Goal: Task Accomplishment & Management: Use online tool/utility

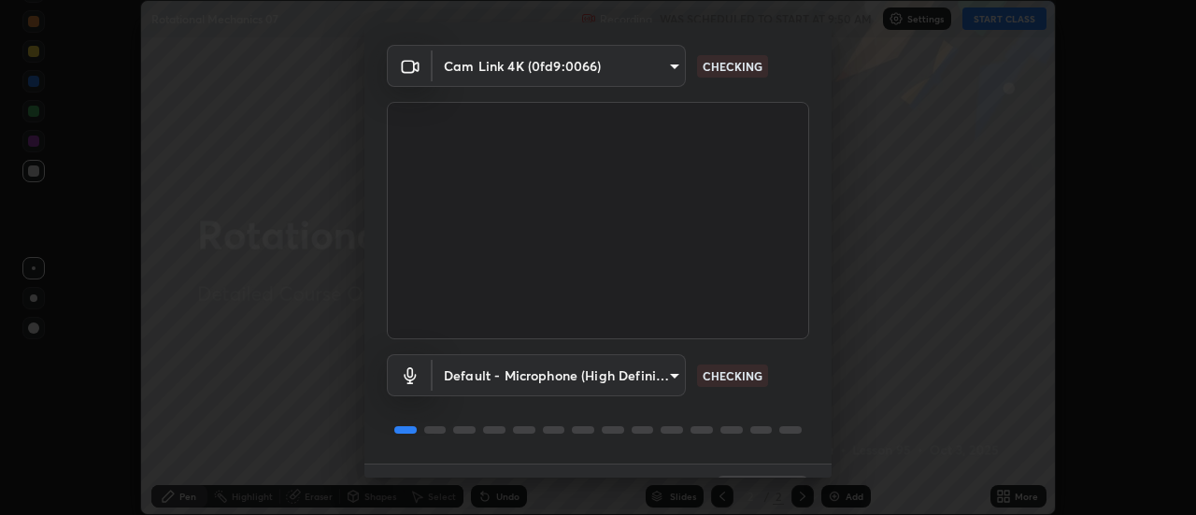
scroll to position [98, 0]
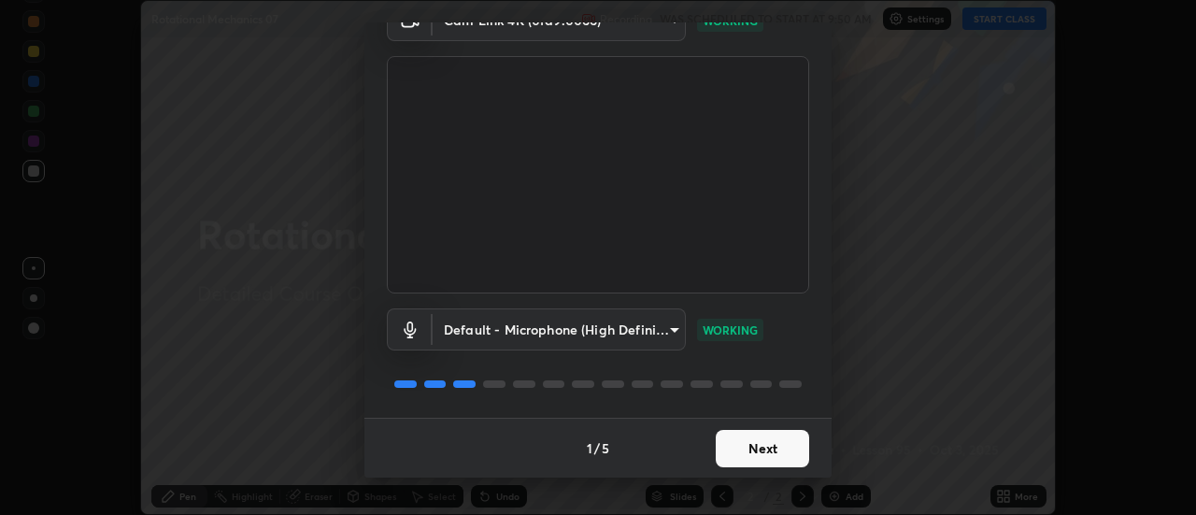
click at [729, 449] on button "Next" at bounding box center [762, 448] width 93 height 37
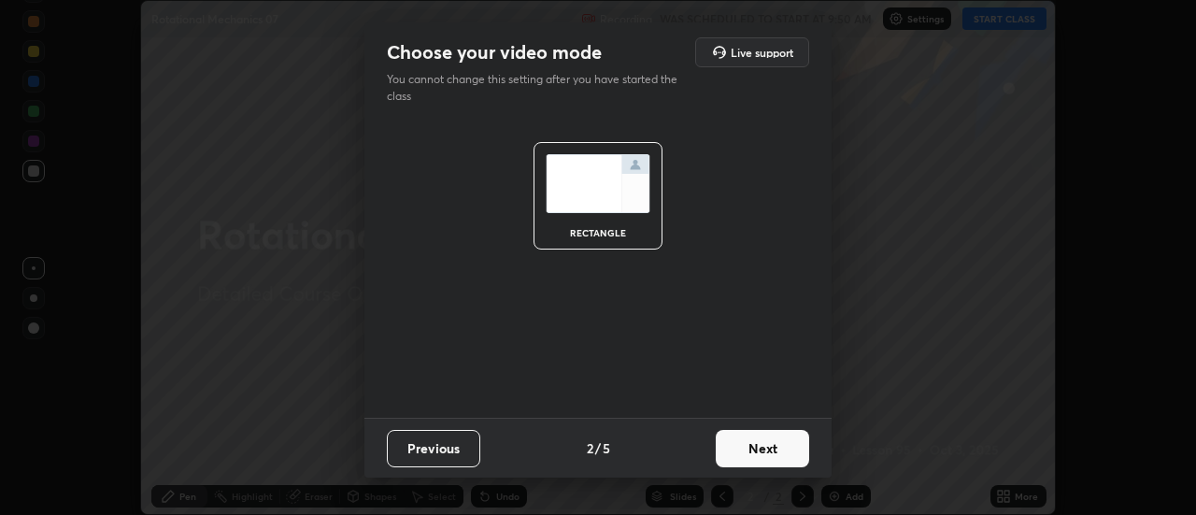
click at [735, 444] on button "Next" at bounding box center [762, 448] width 93 height 37
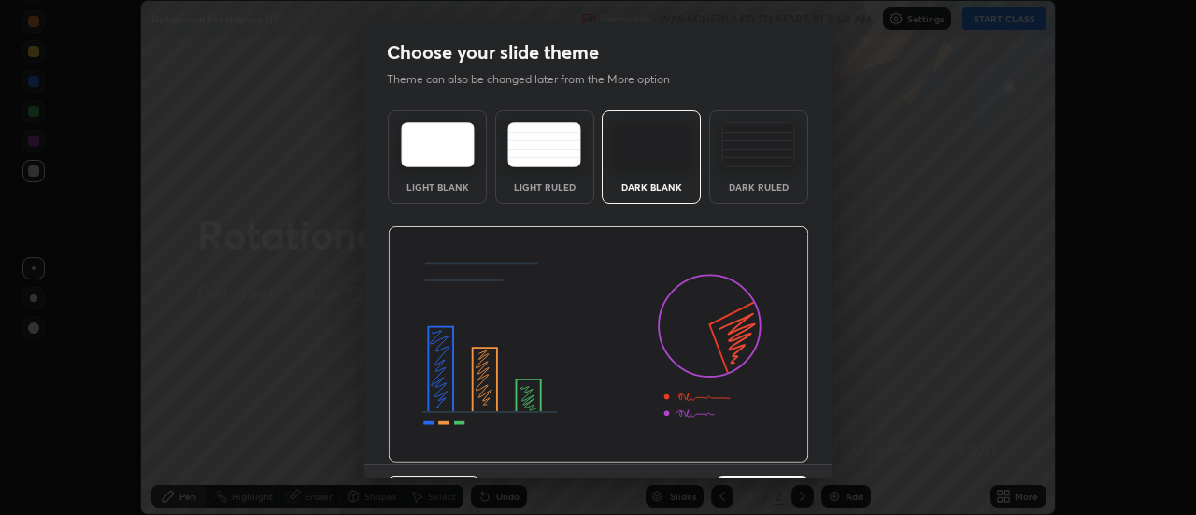
click at [743, 192] on div "Dark Ruled" at bounding box center [758, 186] width 75 height 9
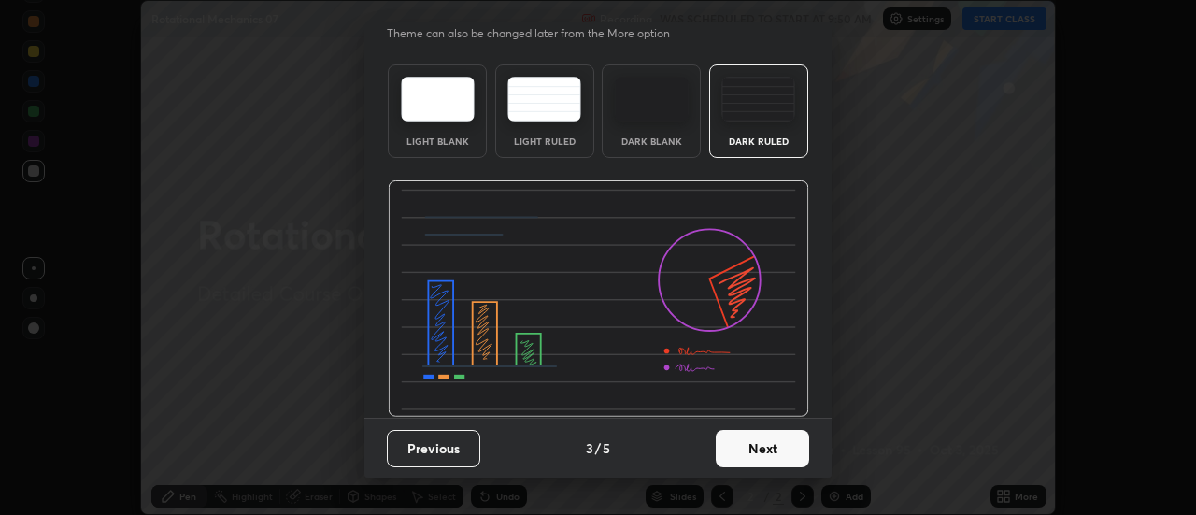
click at [734, 446] on button "Next" at bounding box center [762, 448] width 93 height 37
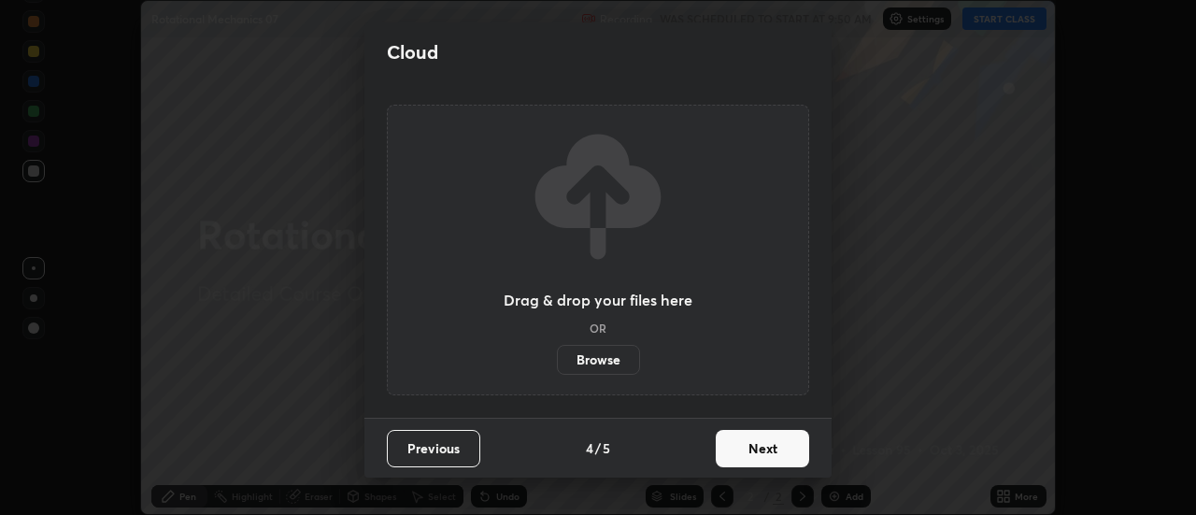
scroll to position [0, 0]
click at [732, 448] on button "Next" at bounding box center [762, 448] width 93 height 37
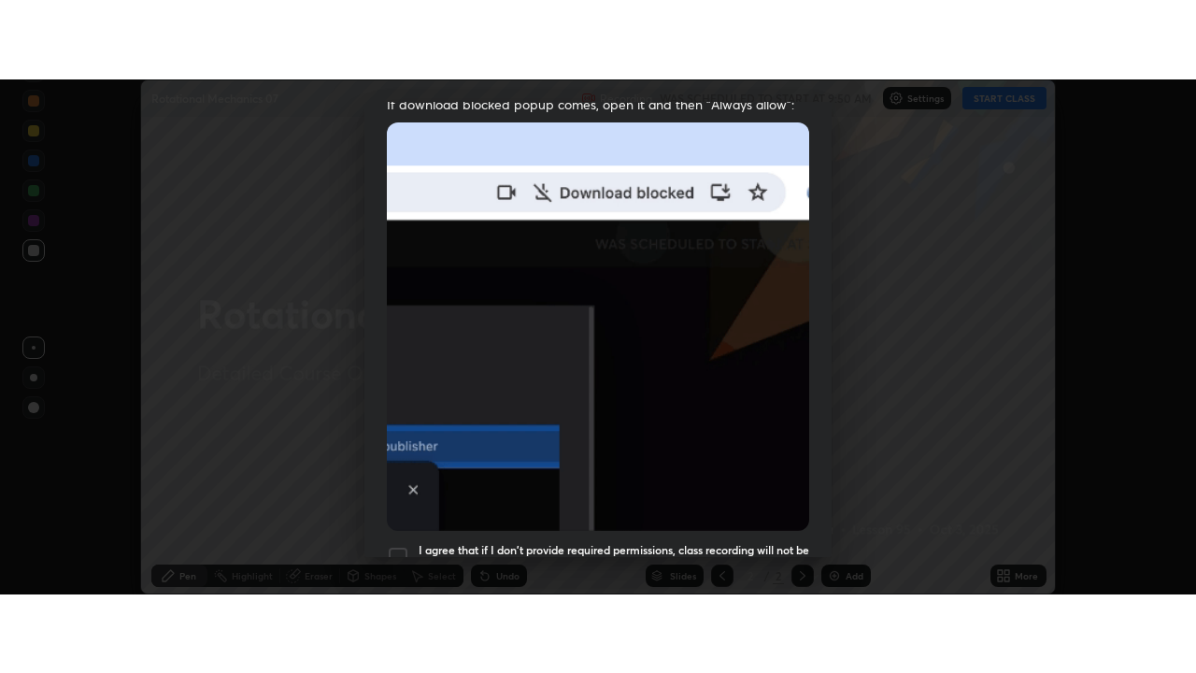
scroll to position [479, 0]
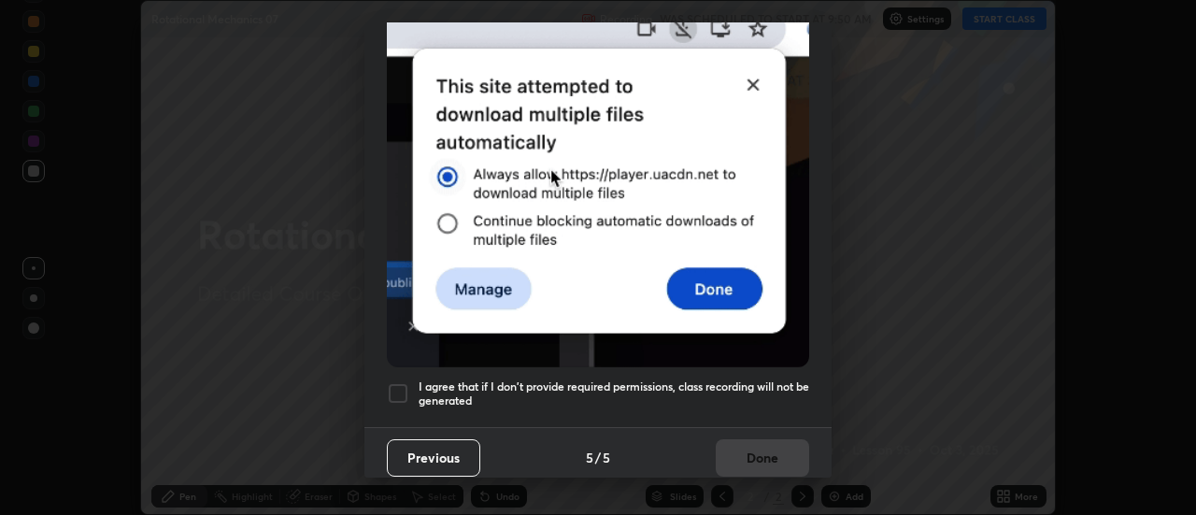
click at [713, 379] on h5 "I agree that if I don't provide required permissions, class recording will not …" at bounding box center [614, 393] width 391 height 29
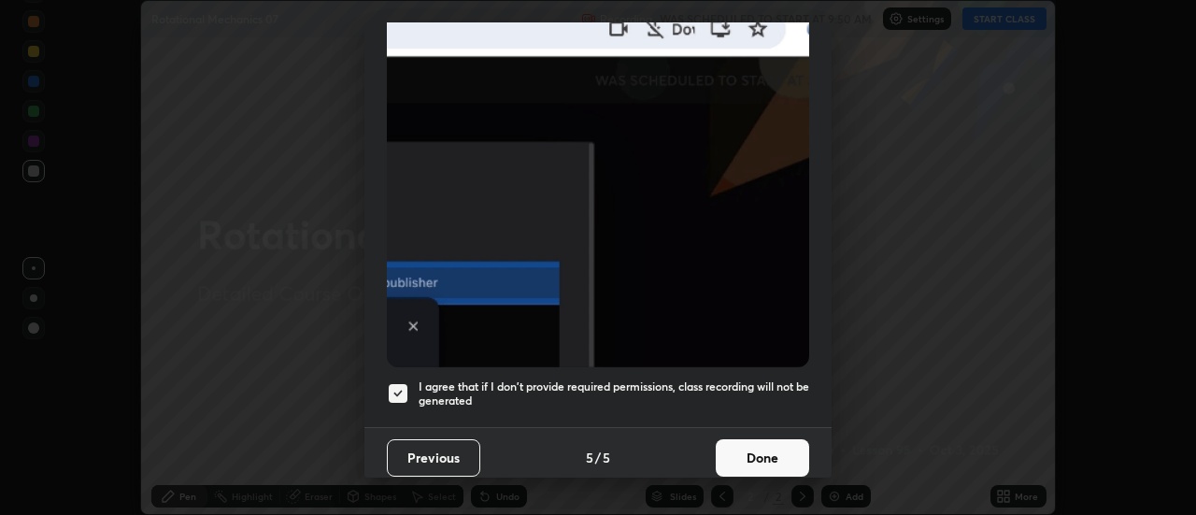
click at [723, 439] on button "Done" at bounding box center [762, 457] width 93 height 37
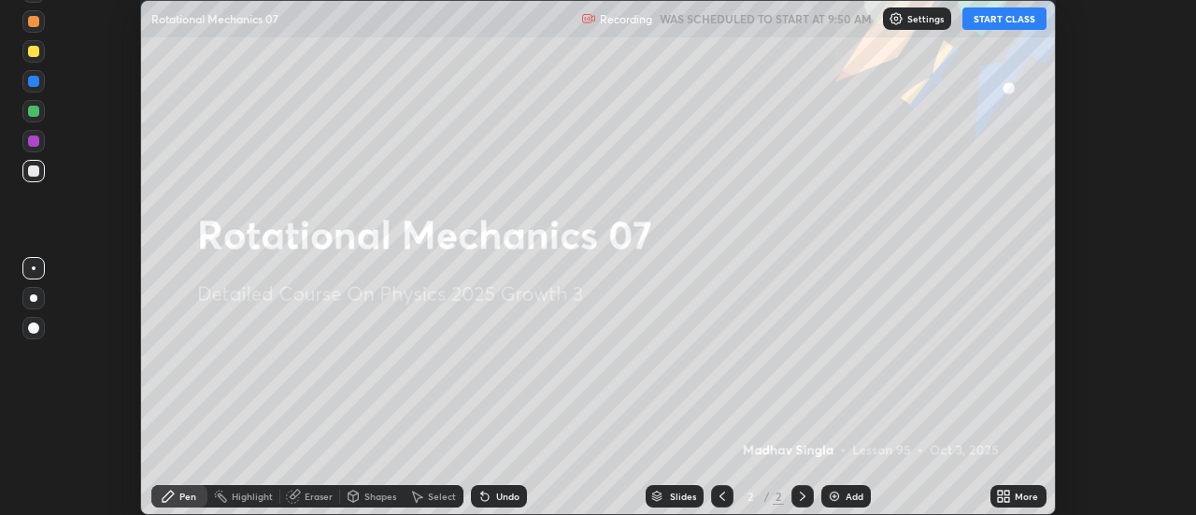
click at [1007, 499] on icon at bounding box center [1007, 499] width 5 height 5
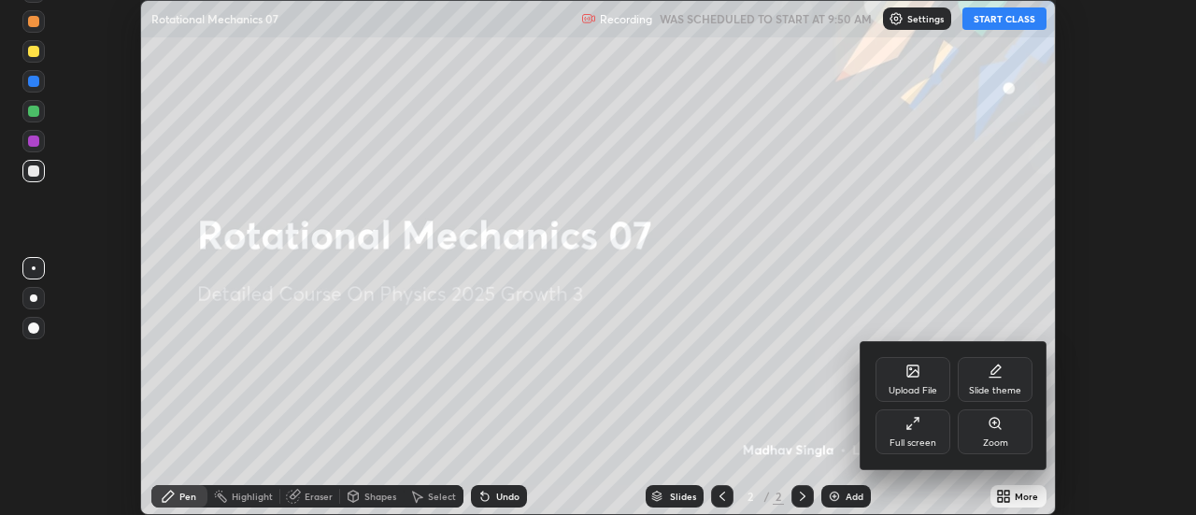
click at [935, 419] on div "Full screen" at bounding box center [912, 431] width 75 height 45
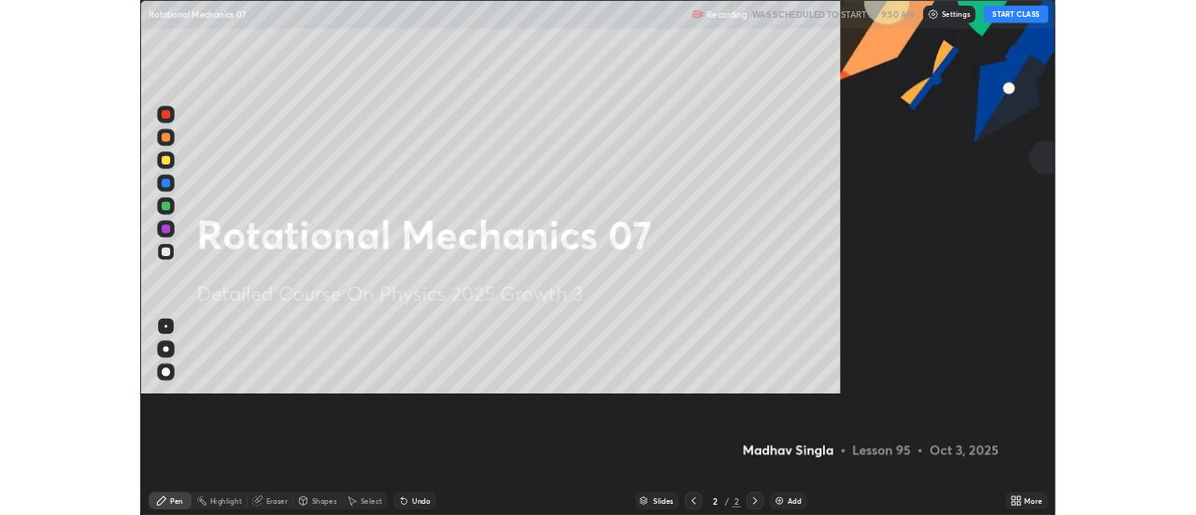
scroll to position [673, 1196]
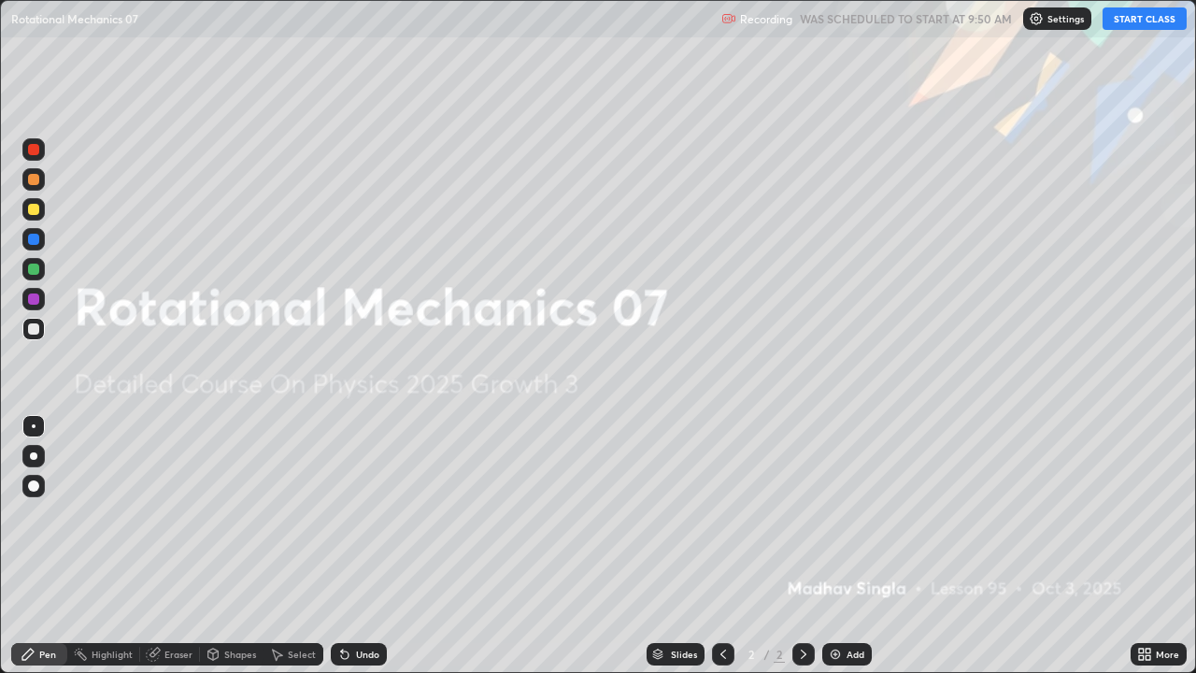
click at [1136, 21] on button "START CLASS" at bounding box center [1144, 18] width 84 height 22
click at [852, 514] on div "Add" at bounding box center [855, 653] width 18 height 9
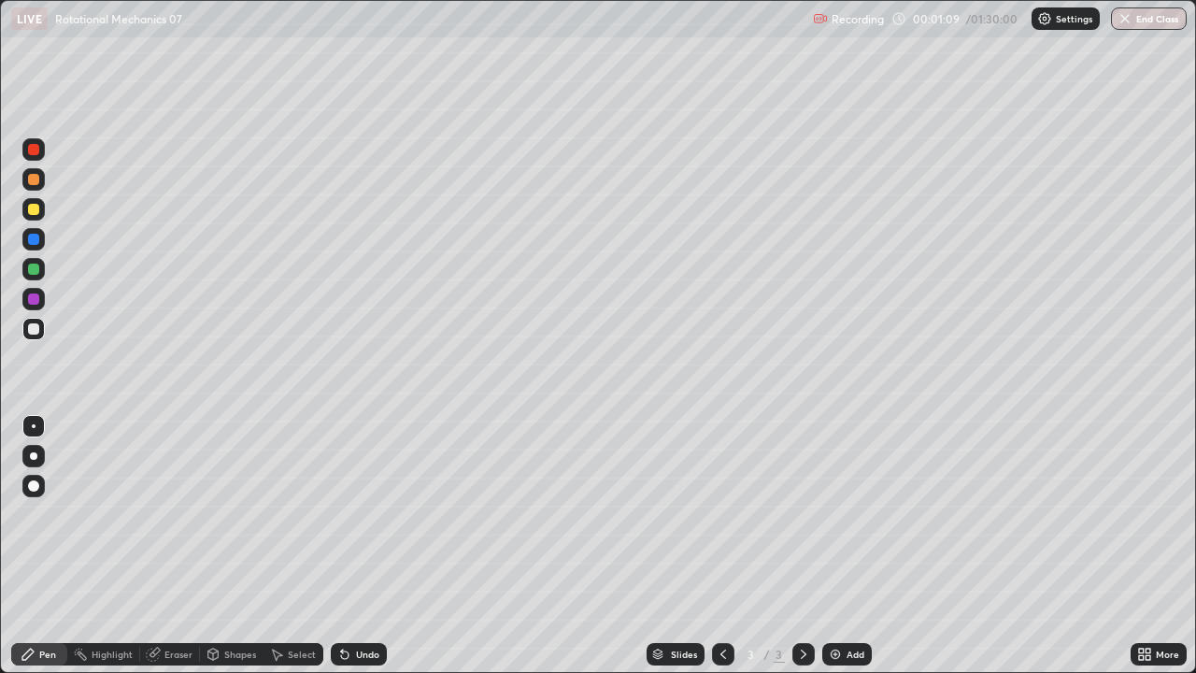
click at [29, 183] on div at bounding box center [33, 179] width 11 height 11
click at [371, 514] on div "Undo" at bounding box center [367, 653] width 23 height 9
click at [33, 270] on div at bounding box center [33, 268] width 11 height 11
click at [32, 333] on div at bounding box center [33, 328] width 11 height 11
click at [363, 514] on div "Undo" at bounding box center [367, 653] width 23 height 9
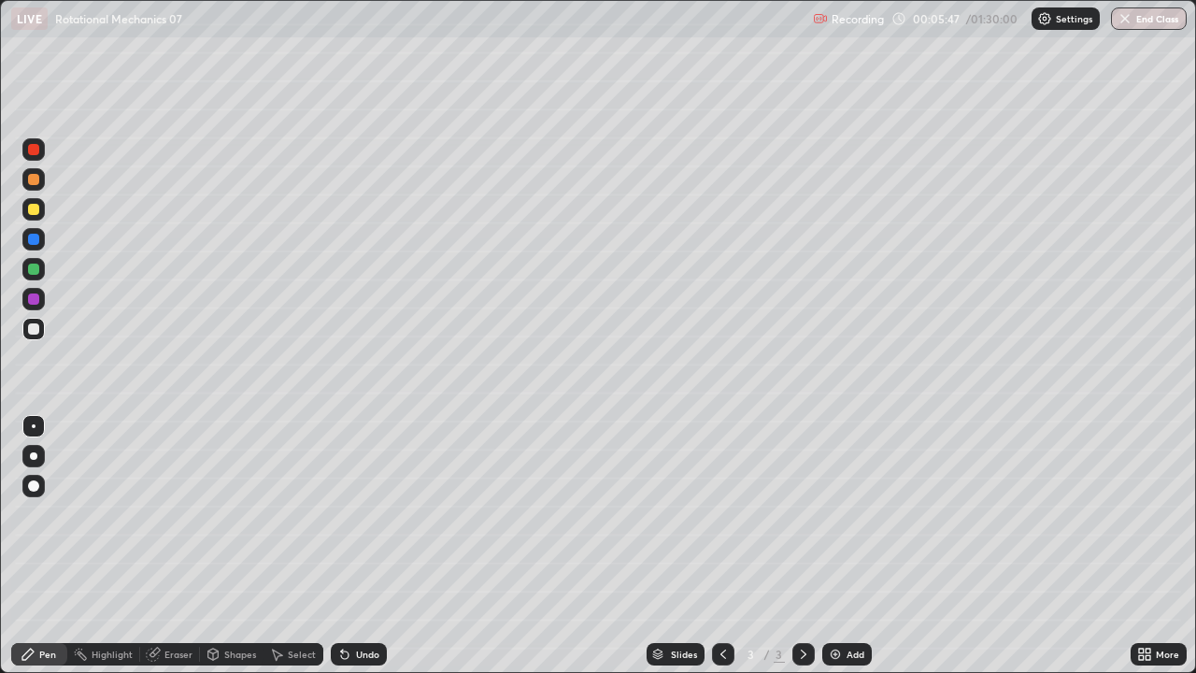
click at [356, 514] on div "Undo" at bounding box center [367, 653] width 23 height 9
click at [354, 514] on div "Undo" at bounding box center [359, 654] width 56 height 22
click at [838, 514] on img at bounding box center [835, 654] width 15 height 15
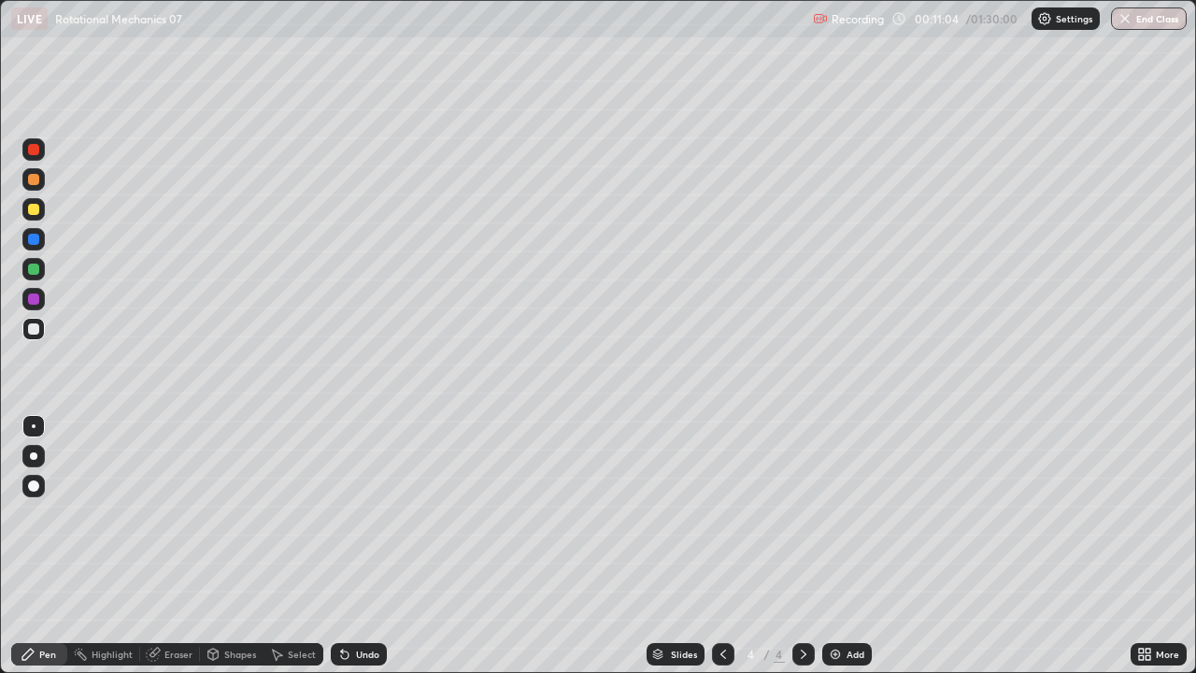
click at [34, 277] on div at bounding box center [33, 269] width 22 height 22
click at [37, 211] on div at bounding box center [33, 209] width 11 height 11
click at [35, 330] on div at bounding box center [33, 328] width 11 height 11
click at [31, 333] on div at bounding box center [33, 328] width 11 height 11
click at [853, 514] on div "Add" at bounding box center [855, 653] width 18 height 9
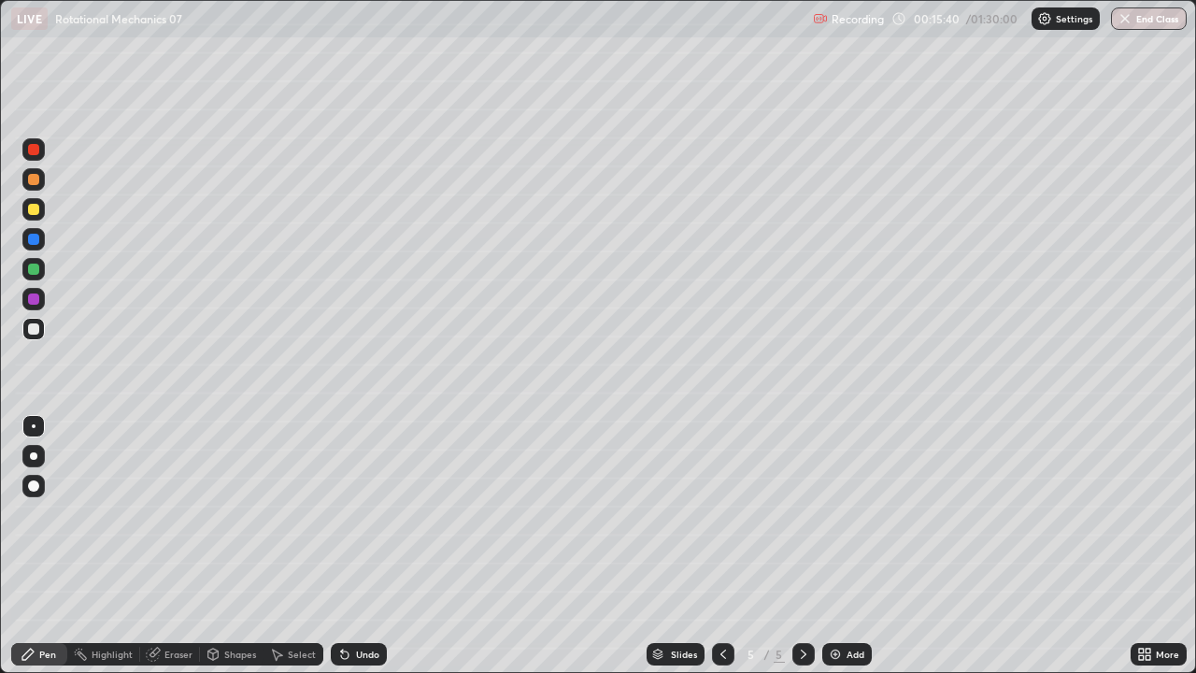
click at [31, 178] on div at bounding box center [33, 179] width 11 height 11
click at [31, 211] on div at bounding box center [33, 209] width 11 height 11
click at [37, 335] on div at bounding box center [33, 329] width 22 height 22
click at [865, 514] on div "Add" at bounding box center [847, 654] width 50 height 22
click at [35, 268] on div at bounding box center [33, 268] width 11 height 11
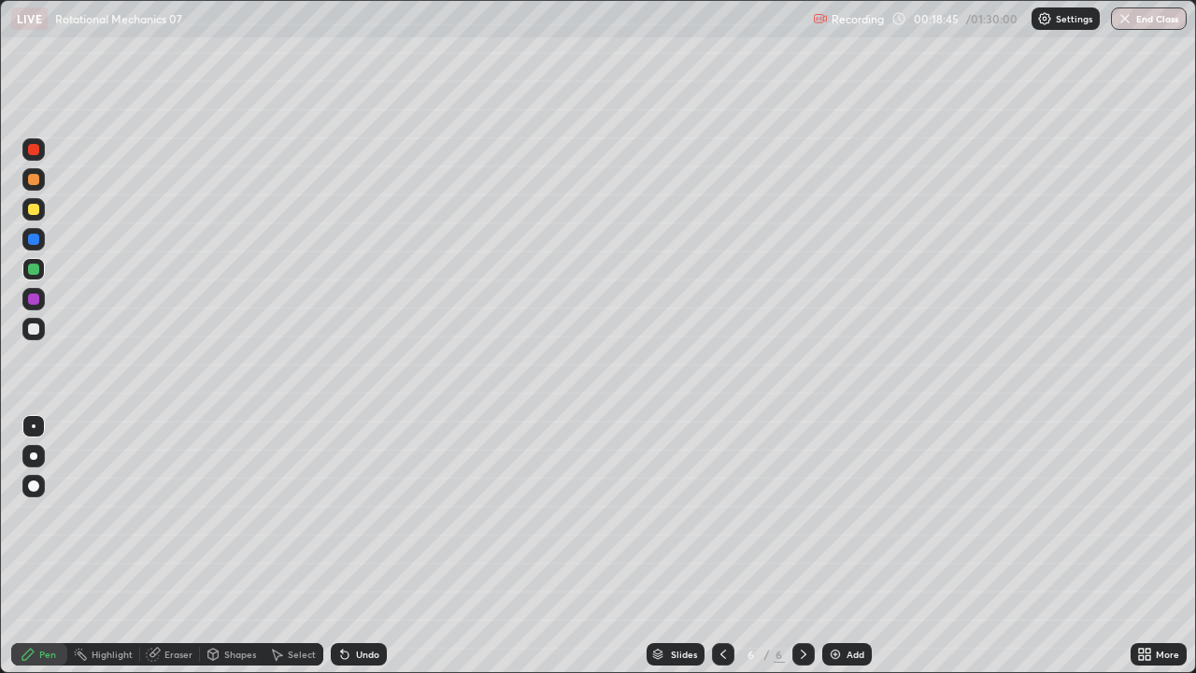
click at [40, 208] on div at bounding box center [33, 209] width 22 height 22
click at [34, 270] on div at bounding box center [33, 268] width 11 height 11
click at [34, 330] on div at bounding box center [33, 328] width 11 height 11
click at [345, 514] on icon at bounding box center [344, 654] width 7 height 7
click at [356, 514] on div "Undo" at bounding box center [367, 653] width 23 height 9
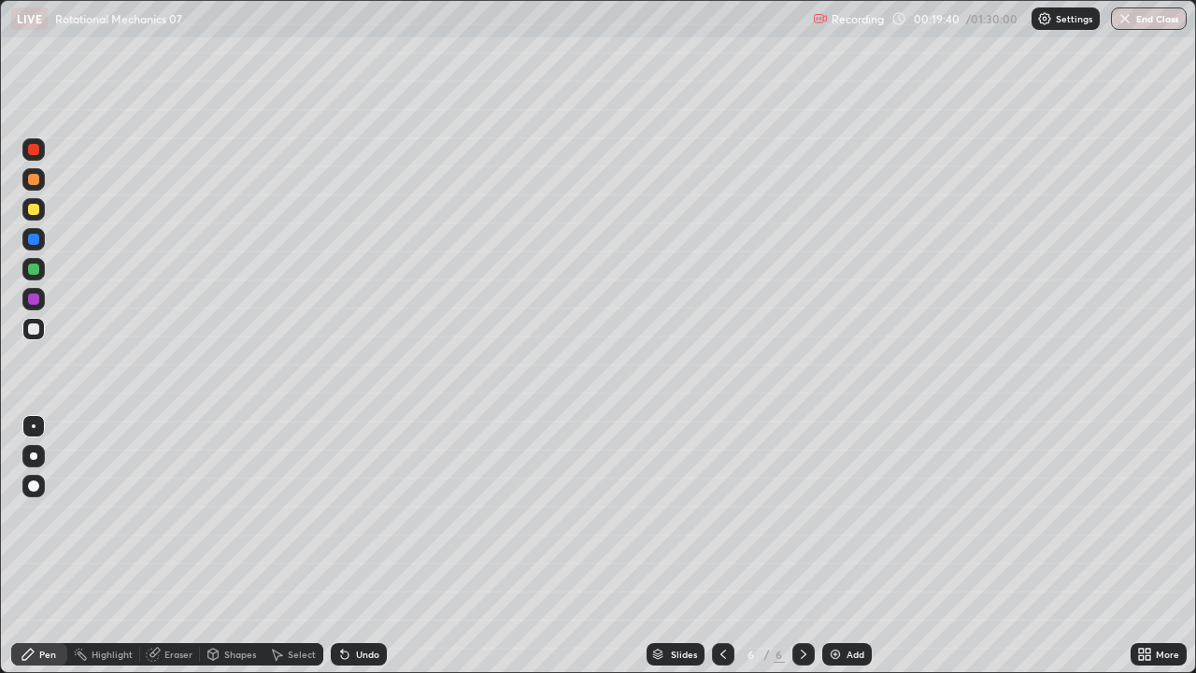
click at [355, 514] on div "Undo" at bounding box center [359, 654] width 56 height 22
click at [354, 514] on div "Undo" at bounding box center [359, 654] width 56 height 22
click at [353, 514] on div "Undo" at bounding box center [359, 654] width 56 height 22
click at [341, 514] on div "Undo" at bounding box center [355, 653] width 64 height 37
click at [347, 514] on div "Undo" at bounding box center [359, 654] width 56 height 22
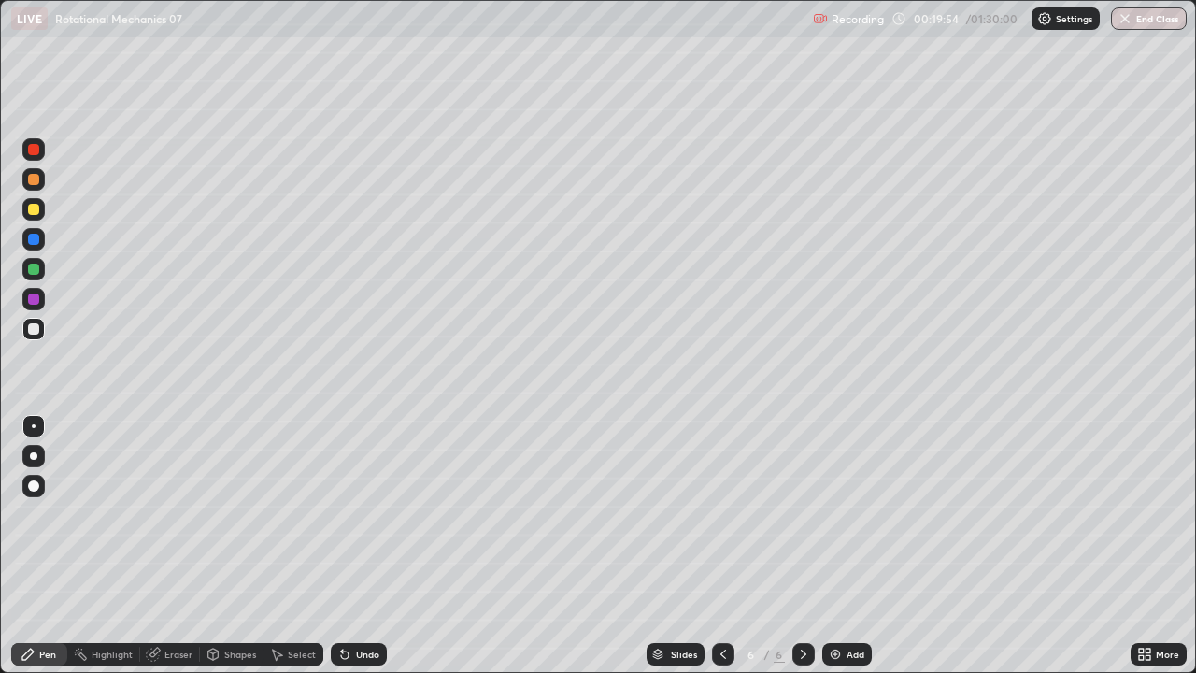
click at [356, 514] on div "Undo" at bounding box center [367, 653] width 23 height 9
click at [219, 514] on icon at bounding box center [213, 654] width 15 height 15
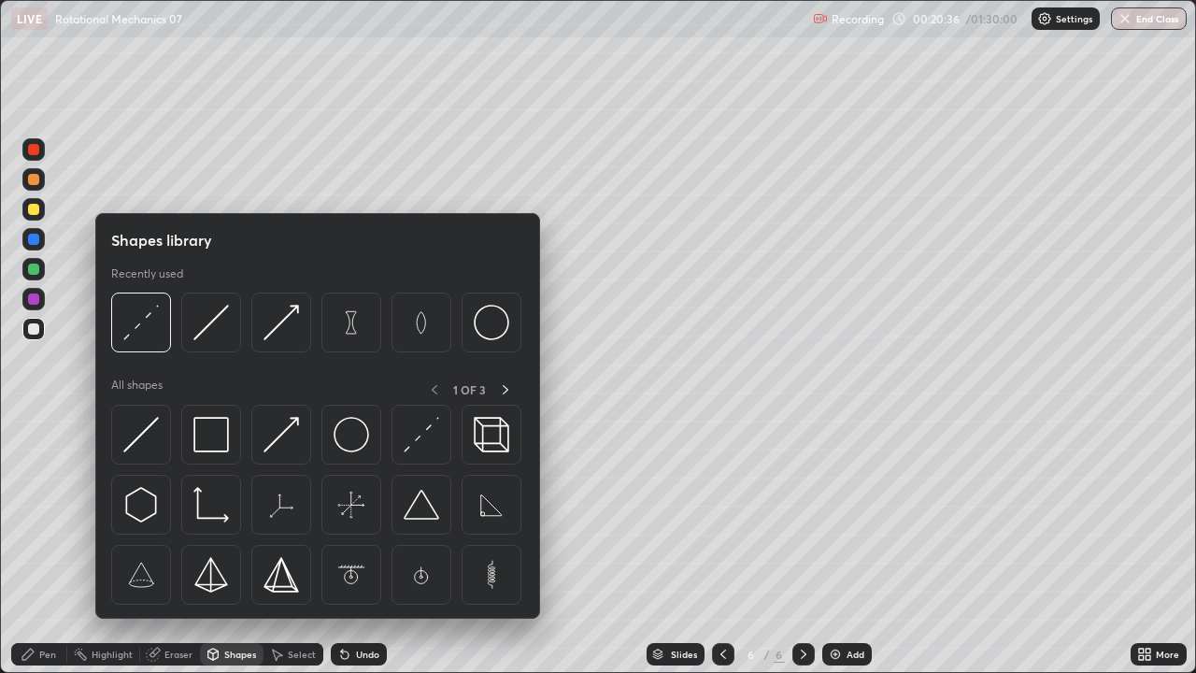
click at [42, 514] on div "Pen" at bounding box center [47, 653] width 17 height 9
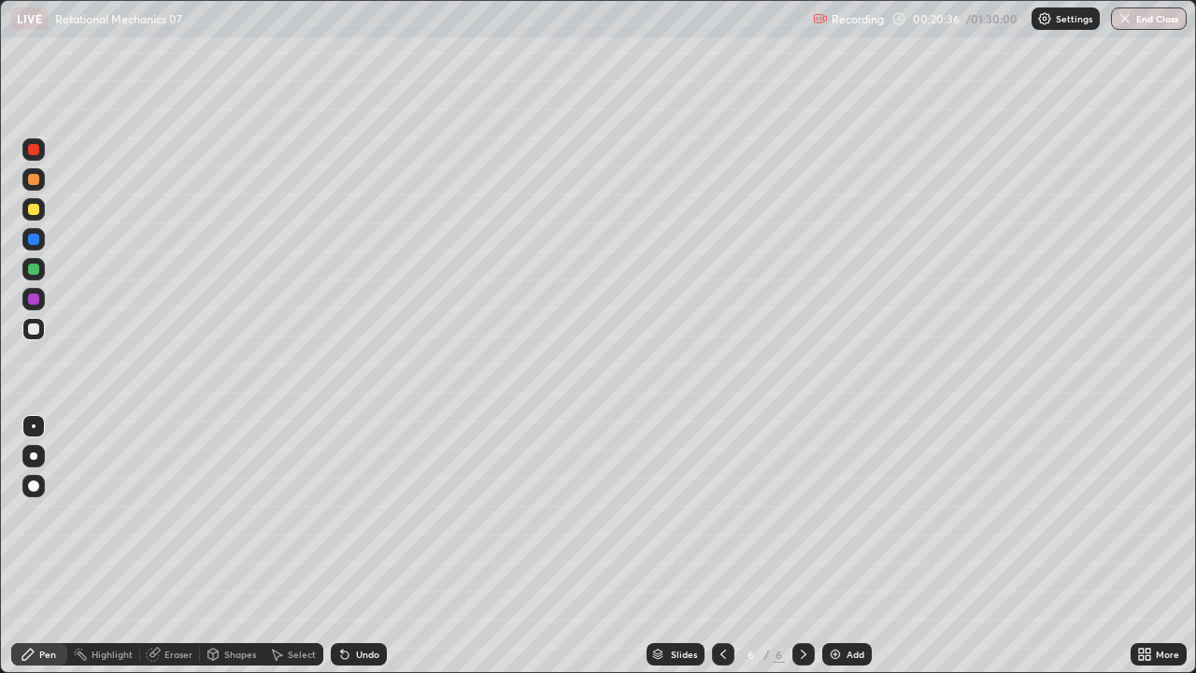
click at [43, 277] on div at bounding box center [33, 269] width 22 height 30
click at [365, 514] on div "Undo" at bounding box center [367, 653] width 23 height 9
click at [356, 514] on div "Undo" at bounding box center [367, 653] width 23 height 9
click at [35, 329] on div at bounding box center [33, 328] width 11 height 11
click at [35, 211] on div at bounding box center [33, 209] width 11 height 11
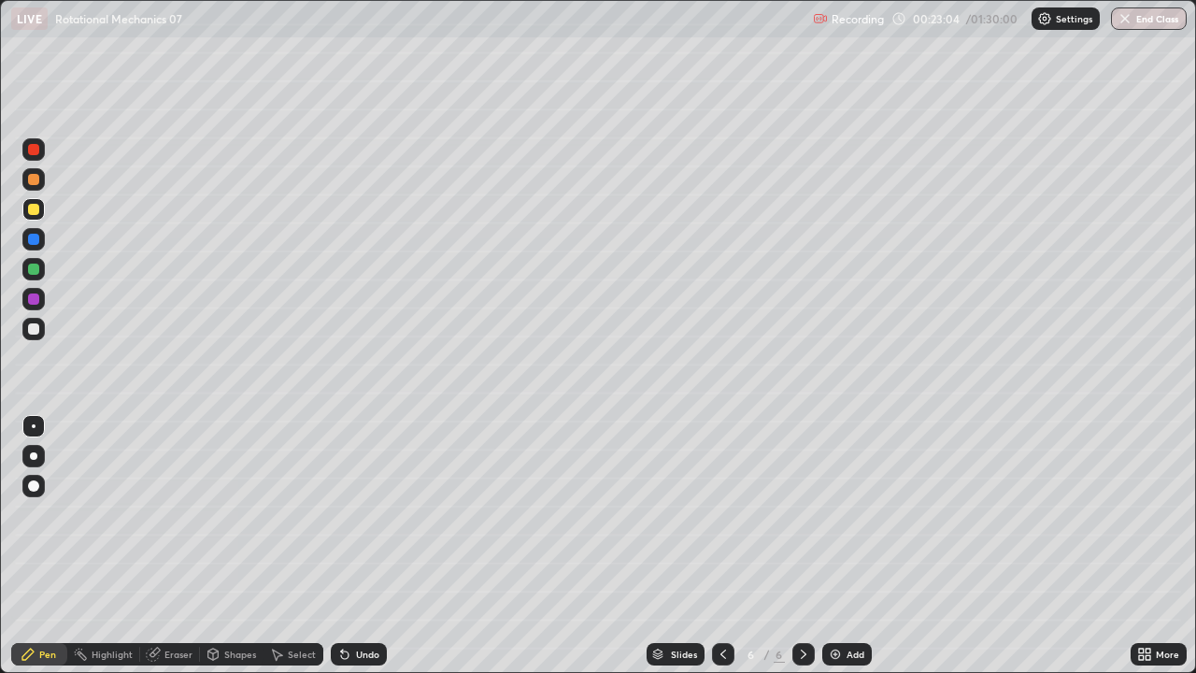
click at [28, 338] on div at bounding box center [33, 329] width 22 height 22
click at [341, 514] on div "Undo" at bounding box center [359, 654] width 56 height 22
click at [349, 514] on div "Undo" at bounding box center [359, 654] width 56 height 22
click at [341, 514] on icon at bounding box center [344, 654] width 7 height 7
click at [229, 514] on div "Shapes" at bounding box center [232, 654] width 64 height 22
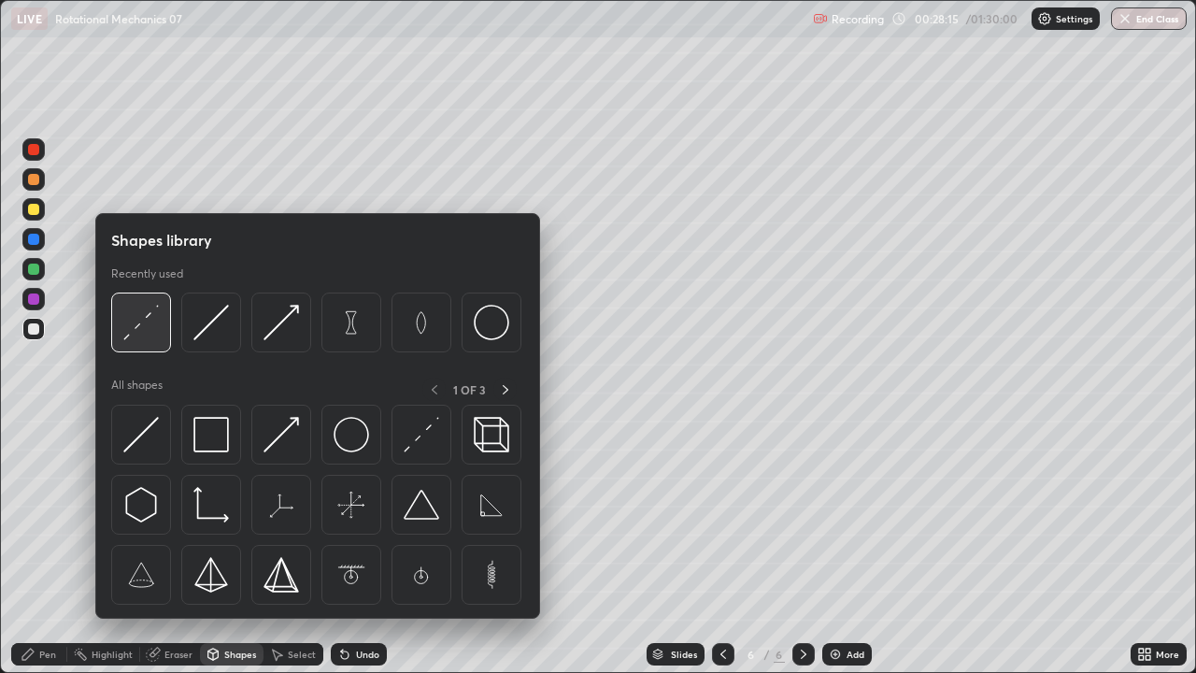
click at [142, 323] on img at bounding box center [141, 323] width 36 height 36
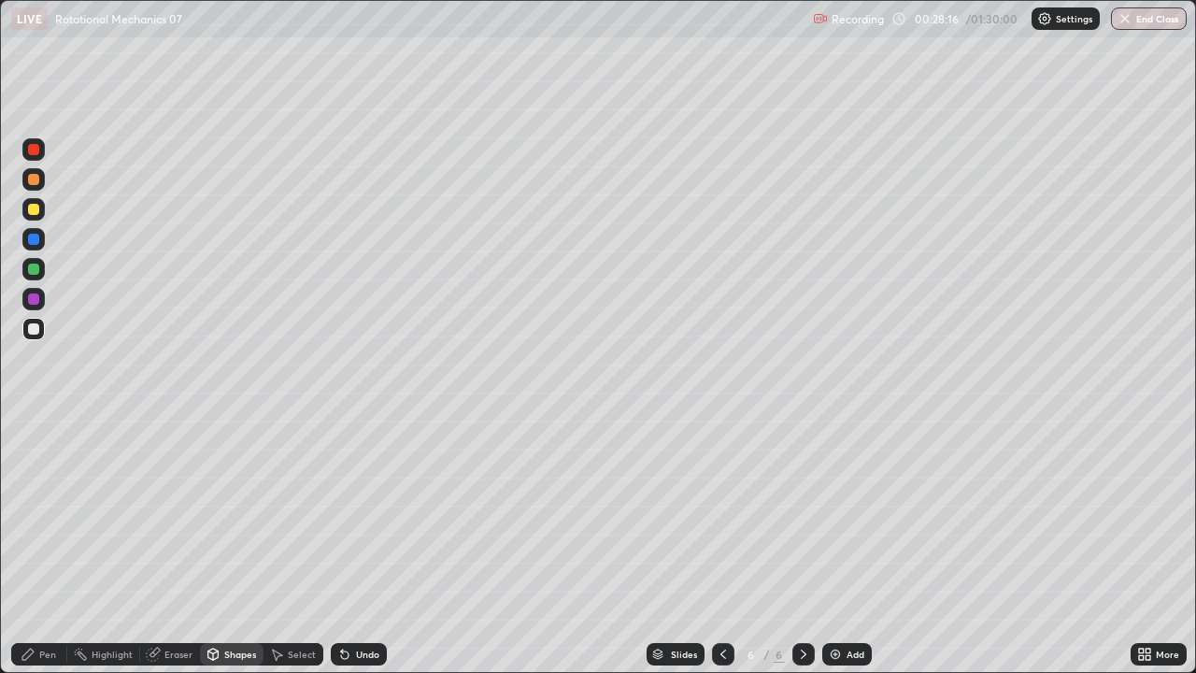
click at [36, 268] on div at bounding box center [33, 268] width 11 height 11
click at [32, 514] on icon at bounding box center [28, 654] width 15 height 15
click at [231, 514] on div "Shapes" at bounding box center [240, 653] width 32 height 9
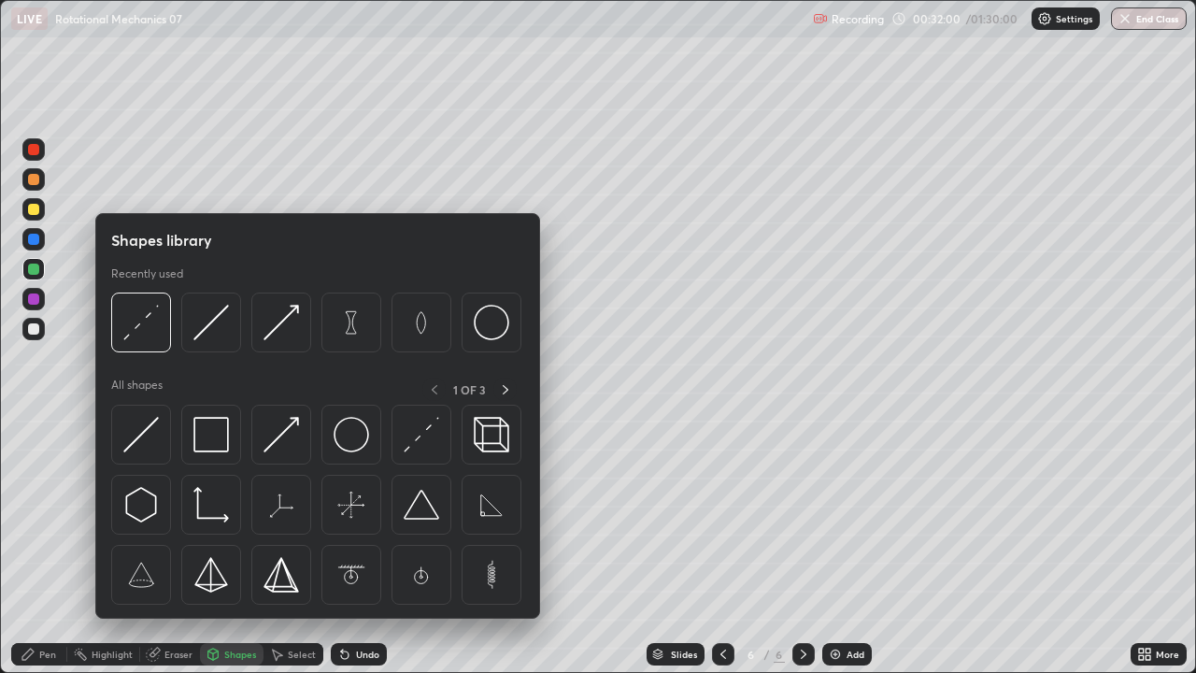
click at [40, 514] on div "Pen" at bounding box center [47, 653] width 17 height 9
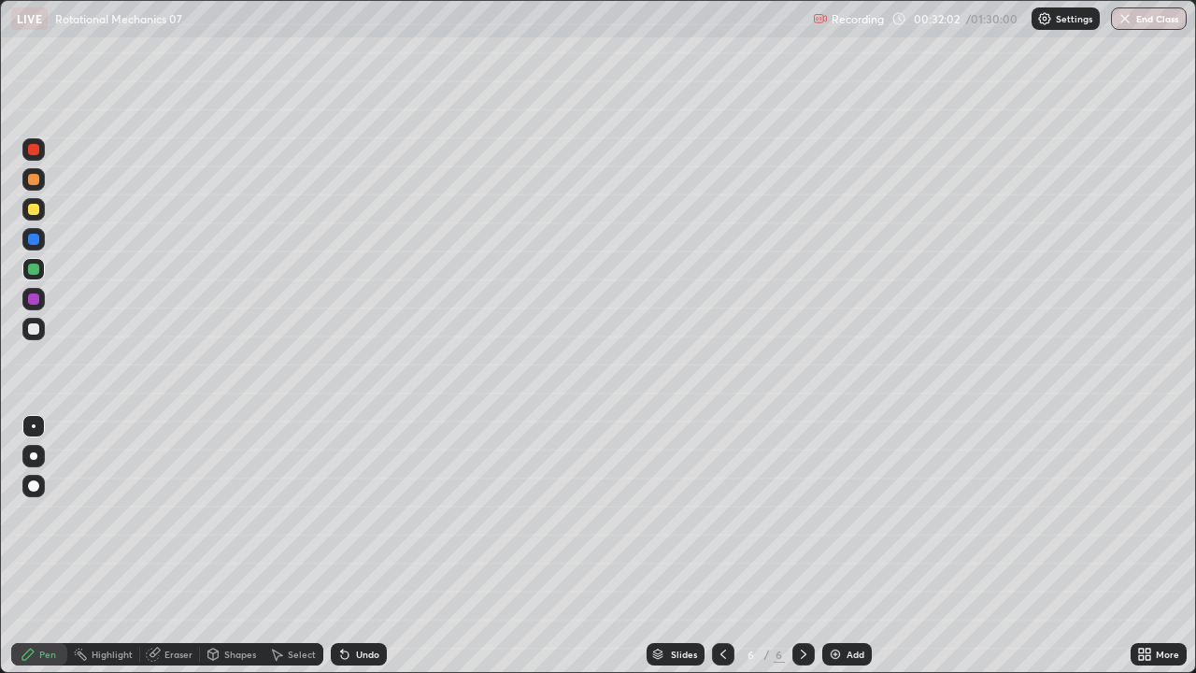
click at [0, 219] on div "Setting up your live class" at bounding box center [598, 336] width 1196 height 673
click at [30, 178] on div at bounding box center [33, 179] width 11 height 11
click at [362, 514] on div "Undo" at bounding box center [359, 654] width 56 height 22
click at [28, 332] on div at bounding box center [33, 329] width 22 height 22
click at [356, 514] on div "Undo" at bounding box center [367, 653] width 23 height 9
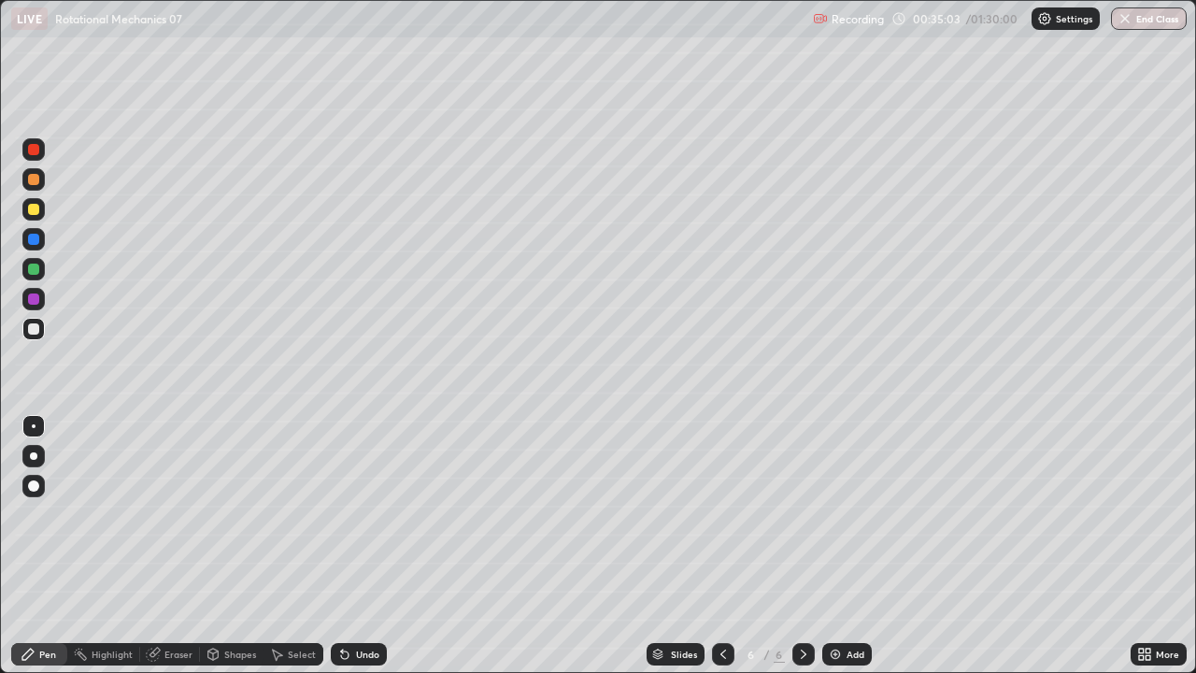
click at [341, 514] on icon at bounding box center [342, 650] width 2 height 2
click at [856, 514] on div "Add" at bounding box center [847, 654] width 50 height 22
click at [30, 272] on div at bounding box center [33, 268] width 11 height 11
click at [216, 514] on icon at bounding box center [213, 652] width 10 height 3
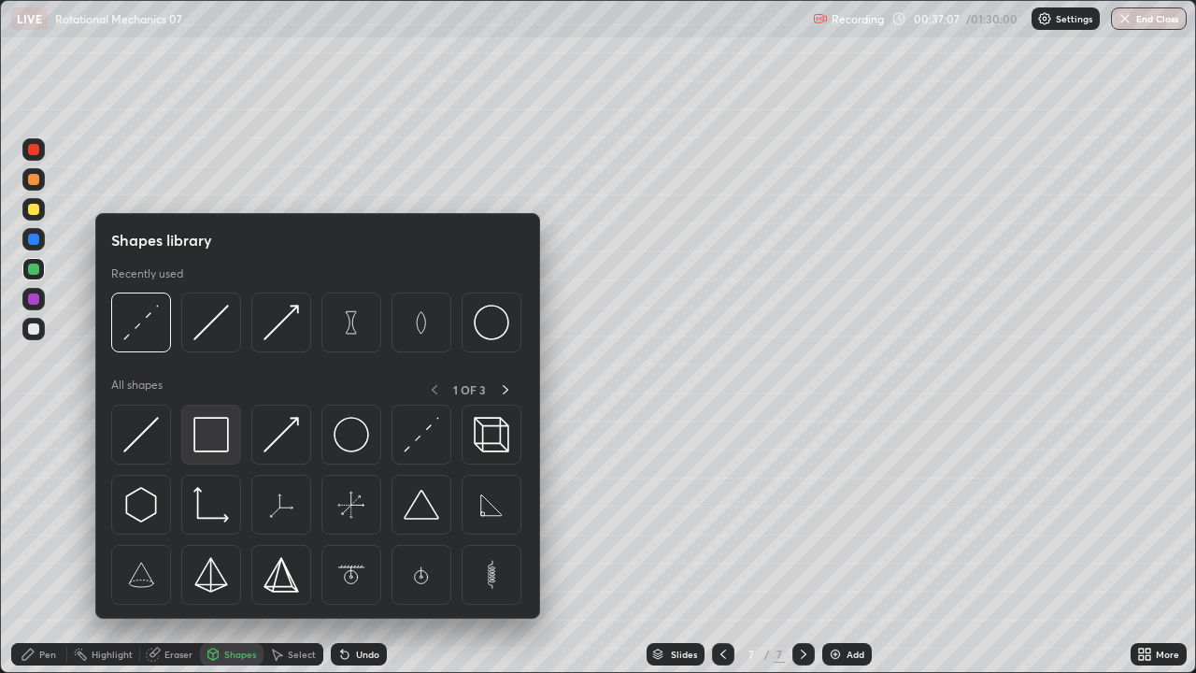
click at [211, 445] on img at bounding box center [211, 435] width 36 height 36
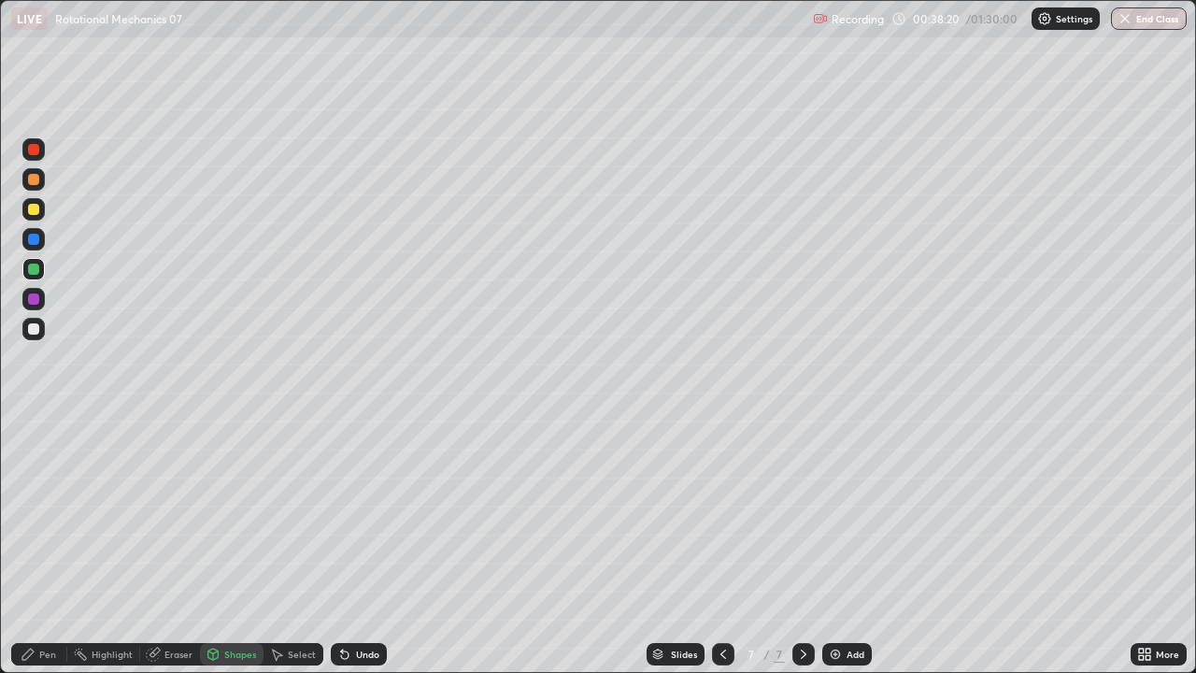
click at [31, 217] on div at bounding box center [33, 209] width 22 height 22
click at [368, 514] on div "Undo" at bounding box center [367, 653] width 23 height 9
click at [48, 514] on div "Pen" at bounding box center [39, 654] width 56 height 22
click at [38, 331] on div at bounding box center [33, 328] width 11 height 11
click at [348, 514] on icon at bounding box center [344, 654] width 15 height 15
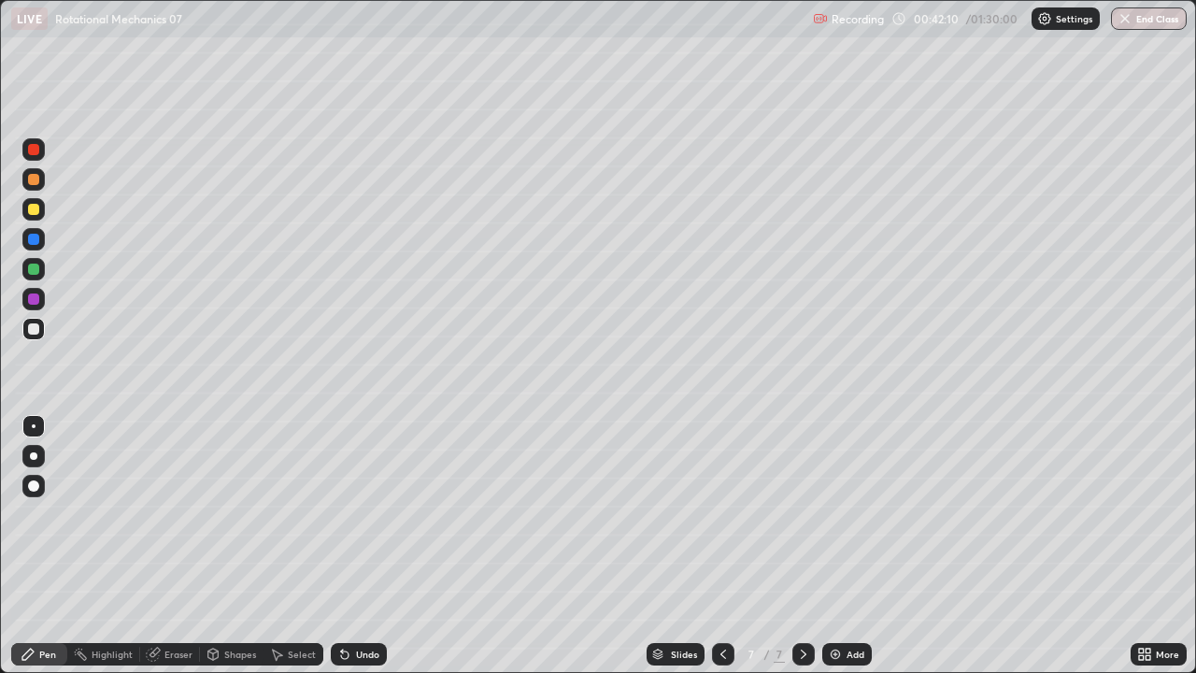
click at [356, 514] on div "Undo" at bounding box center [367, 653] width 23 height 9
click at [374, 514] on div "Undo" at bounding box center [359, 654] width 56 height 22
click at [357, 514] on div "Undo" at bounding box center [359, 654] width 56 height 22
click at [238, 514] on div "Shapes" at bounding box center [240, 653] width 32 height 9
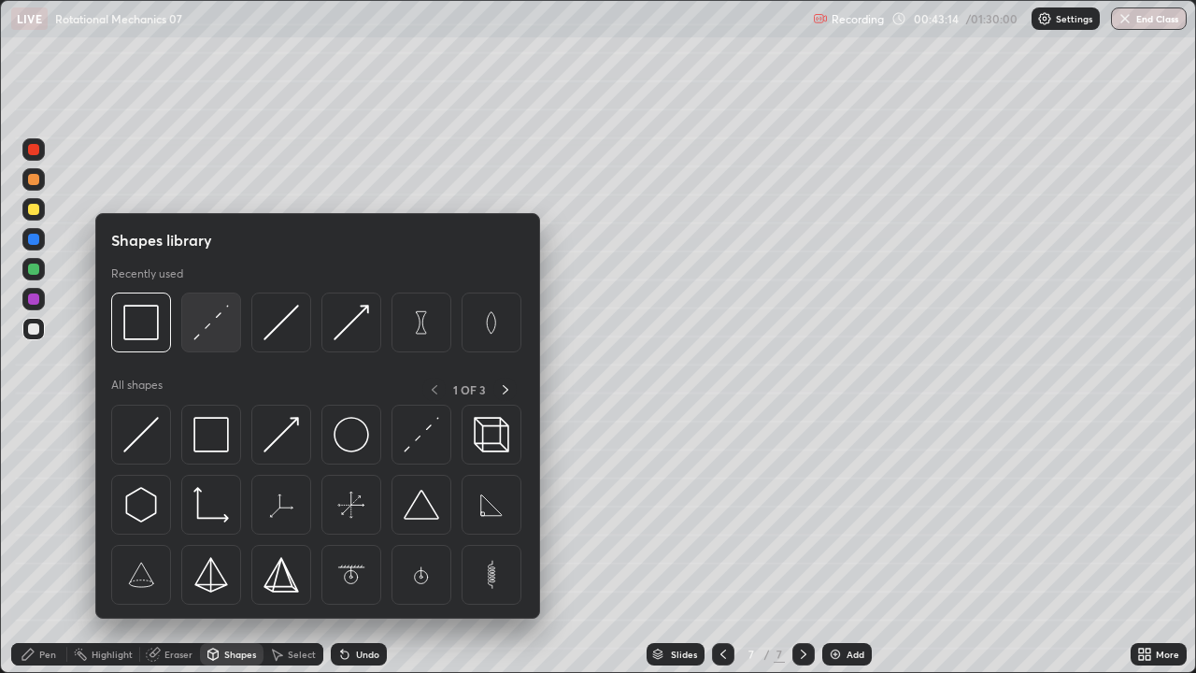
click at [206, 335] on img at bounding box center [211, 323] width 36 height 36
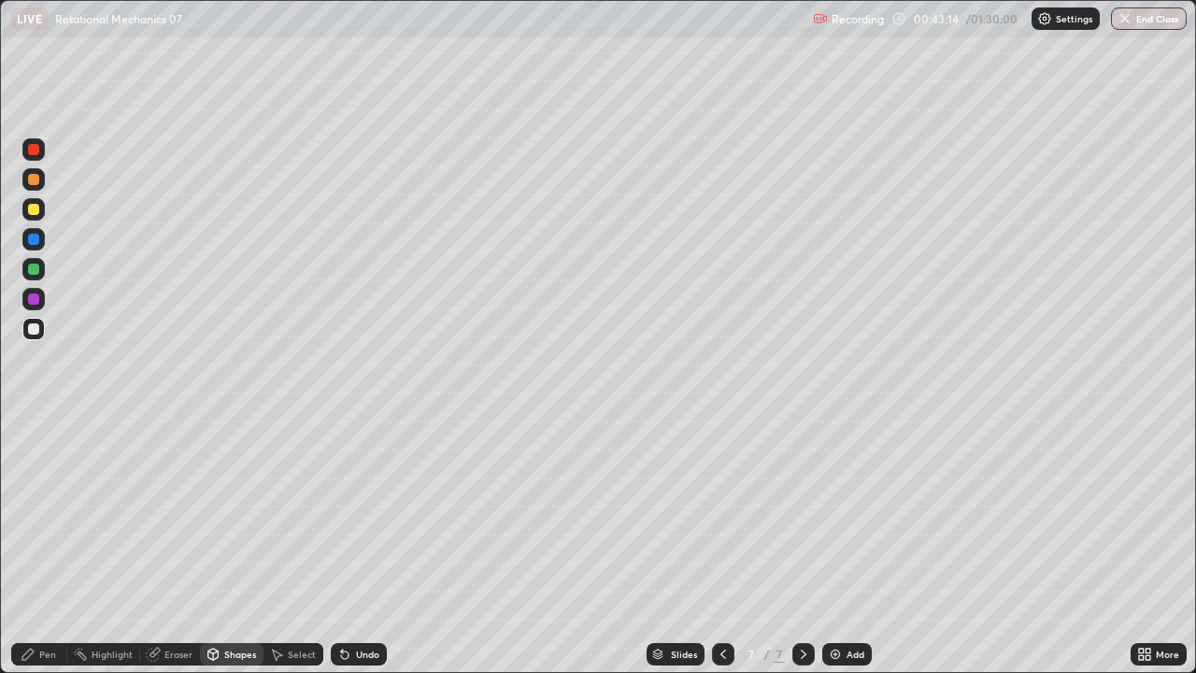
click at [35, 268] on div at bounding box center [33, 268] width 11 height 11
click at [44, 514] on div "Pen" at bounding box center [39, 654] width 56 height 22
click at [34, 180] on div at bounding box center [33, 179] width 11 height 11
click at [359, 514] on div "Undo" at bounding box center [367, 653] width 23 height 9
click at [853, 514] on div "Add" at bounding box center [855, 653] width 18 height 9
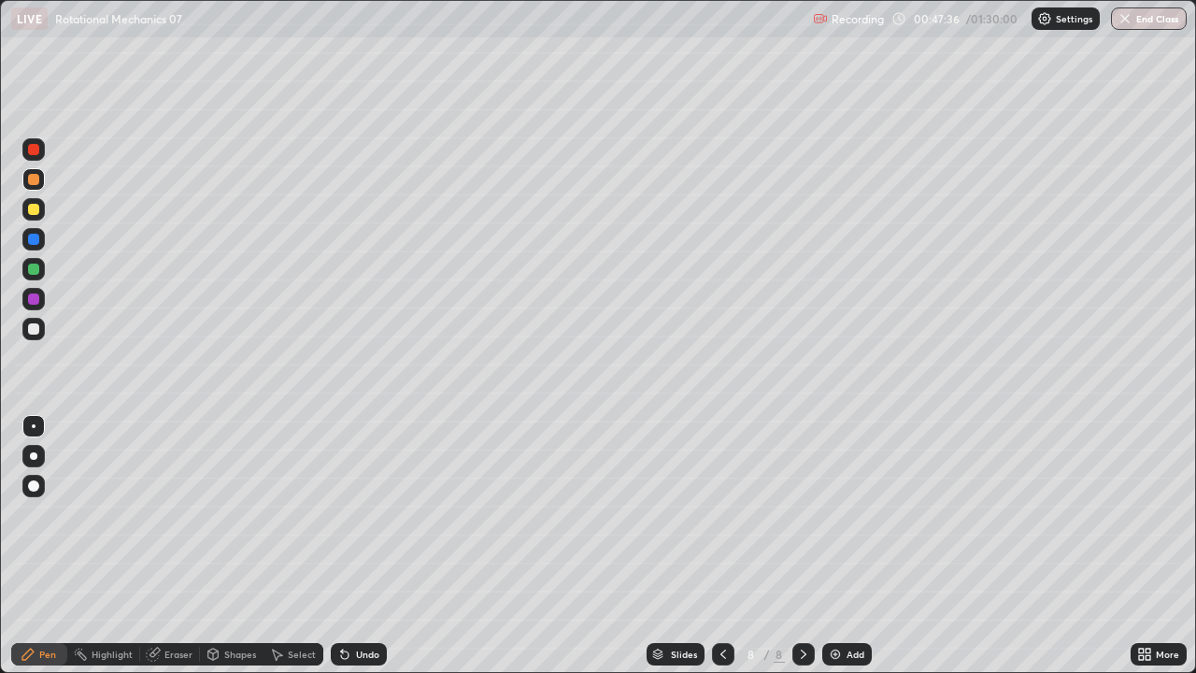
click at [238, 514] on div "Shapes" at bounding box center [240, 653] width 32 height 9
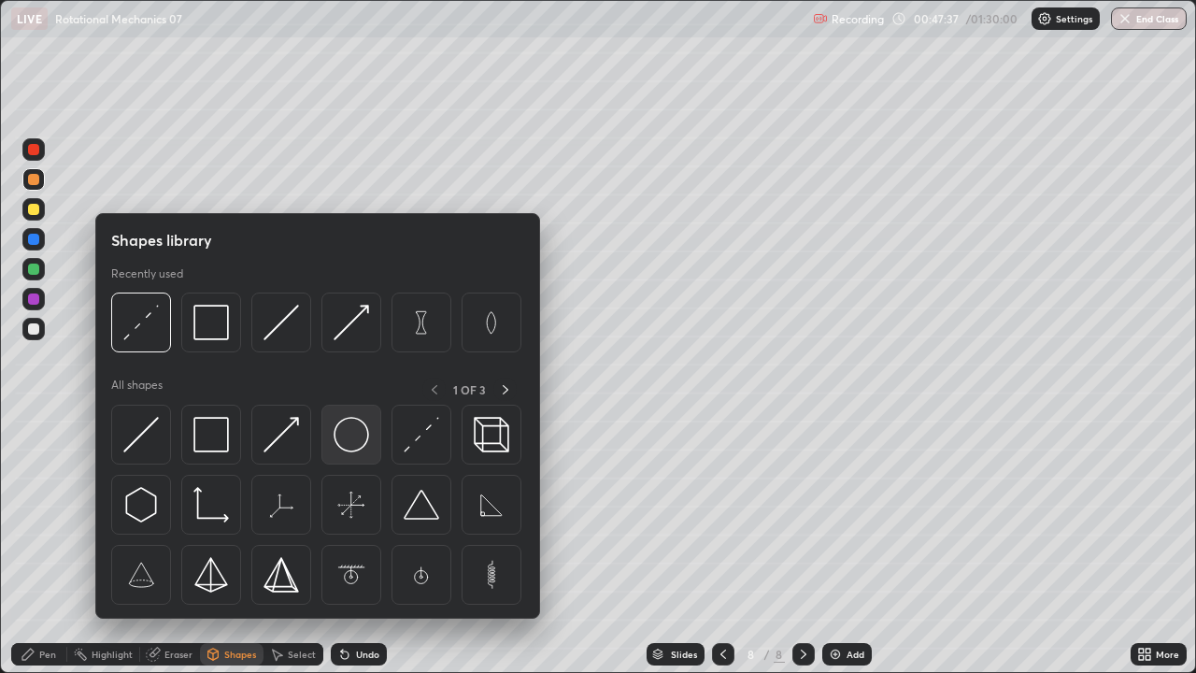
click at [363, 432] on img at bounding box center [352, 435] width 36 height 36
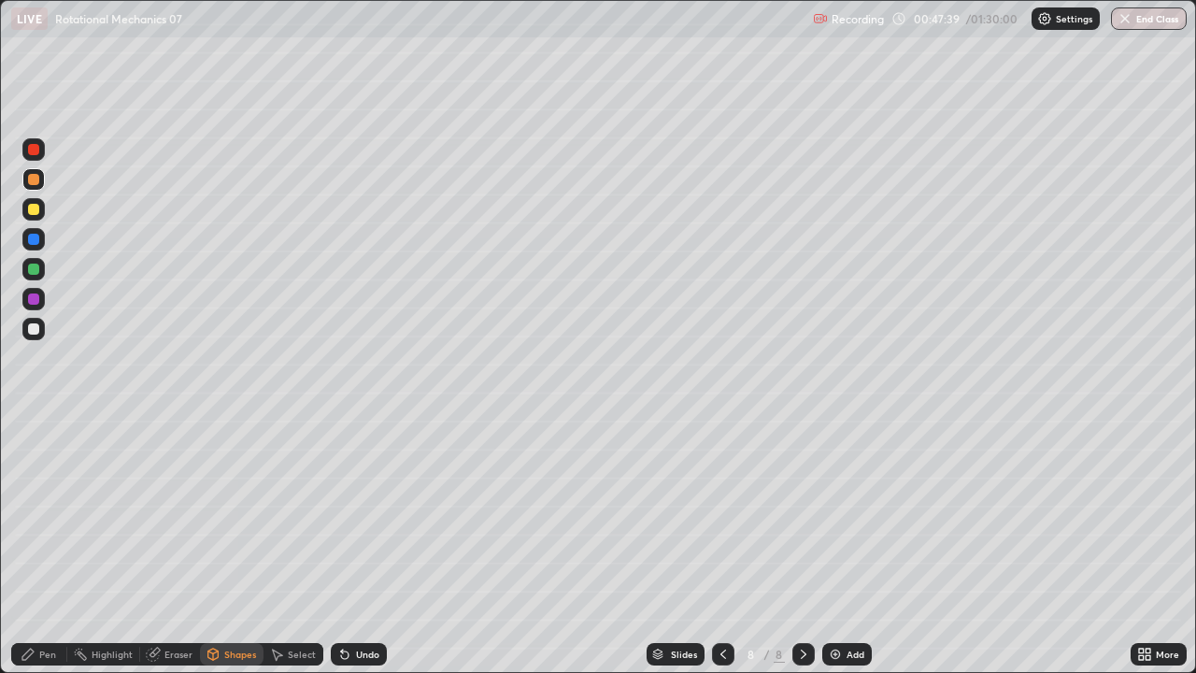
click at [31, 338] on div at bounding box center [33, 329] width 22 height 22
click at [42, 263] on div at bounding box center [33, 269] width 22 height 22
click at [369, 514] on div "Undo" at bounding box center [367, 653] width 23 height 9
click at [36, 514] on div "Pen" at bounding box center [39, 654] width 56 height 22
click at [42, 206] on div at bounding box center [33, 209] width 22 height 22
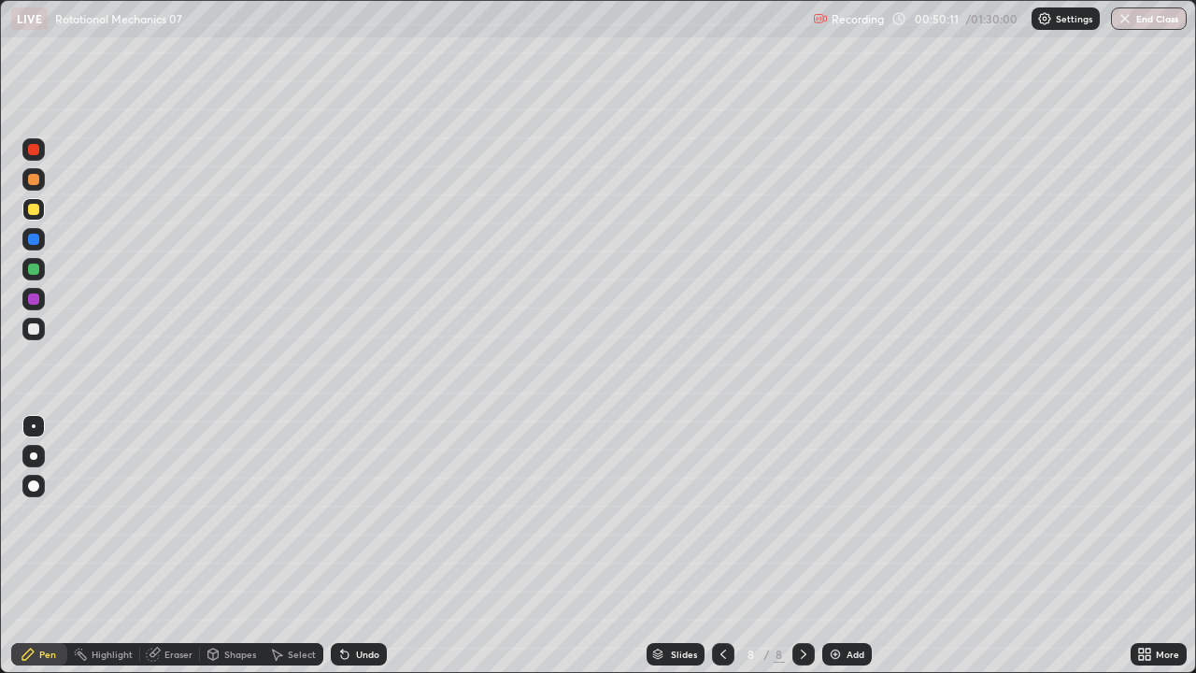
click at [35, 329] on div at bounding box center [33, 328] width 11 height 11
click at [178, 514] on div "Eraser" at bounding box center [170, 654] width 60 height 22
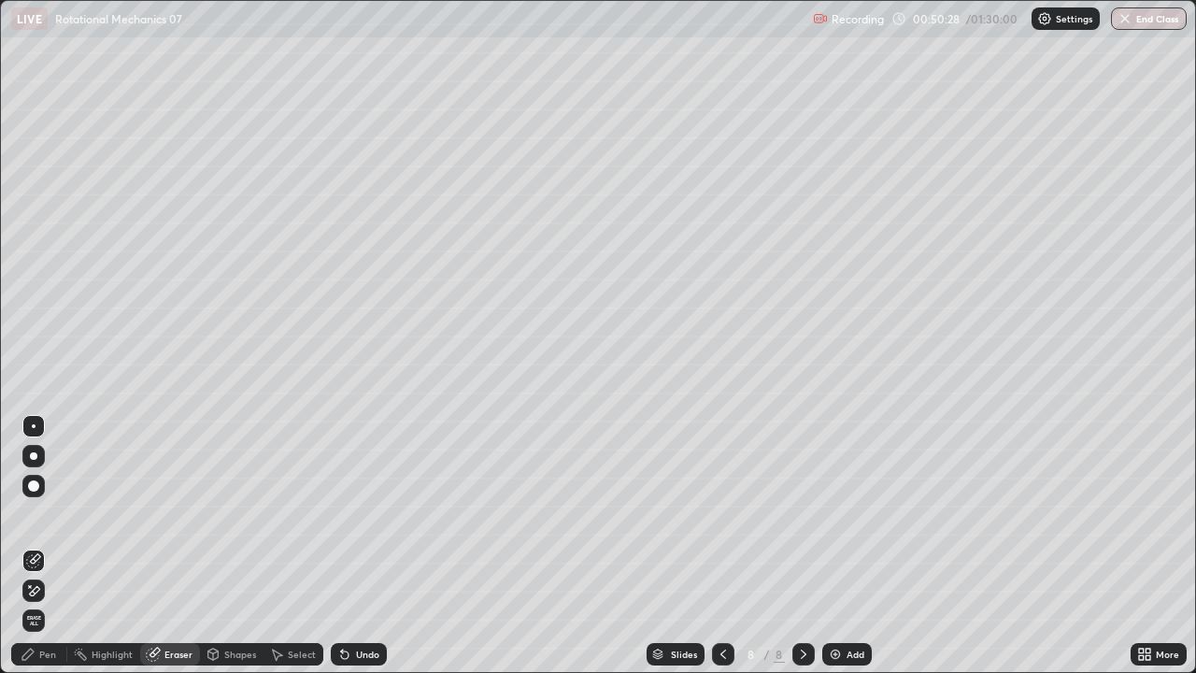
click at [29, 514] on icon at bounding box center [28, 654] width 15 height 15
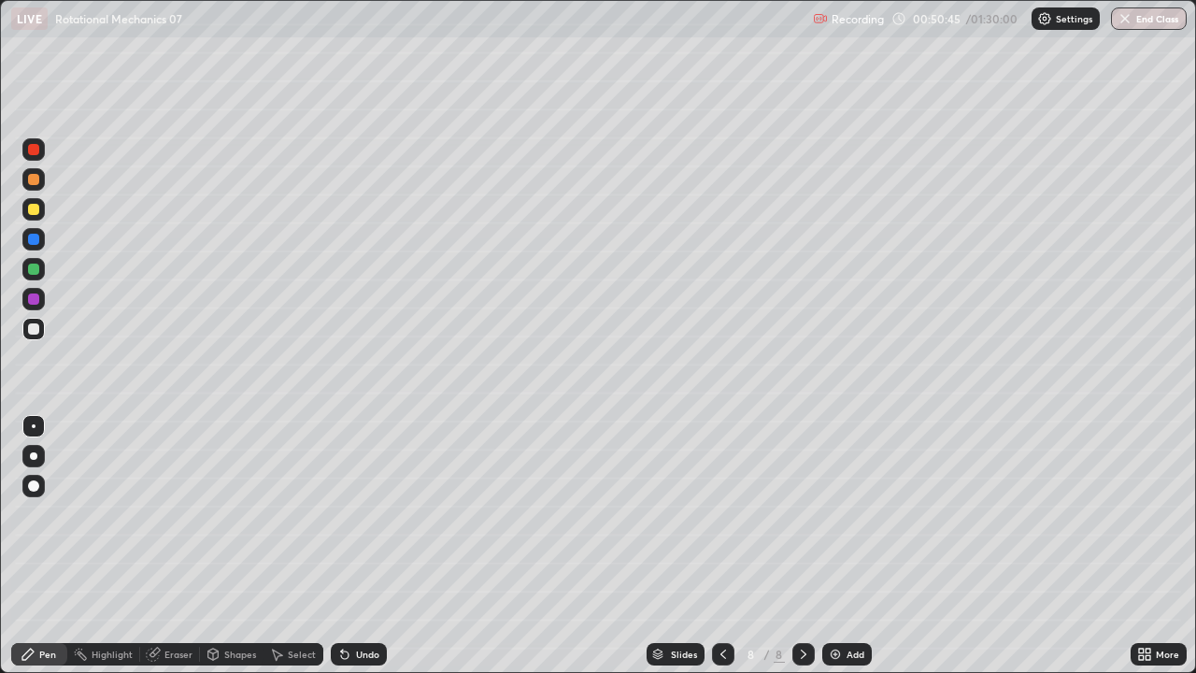
click at [345, 514] on div "Undo" at bounding box center [359, 654] width 56 height 22
click at [34, 210] on div at bounding box center [33, 209] width 11 height 11
click at [30, 328] on div at bounding box center [33, 328] width 11 height 11
click at [350, 514] on div "Undo" at bounding box center [359, 654] width 56 height 22
click at [356, 514] on div "Undo" at bounding box center [367, 653] width 23 height 9
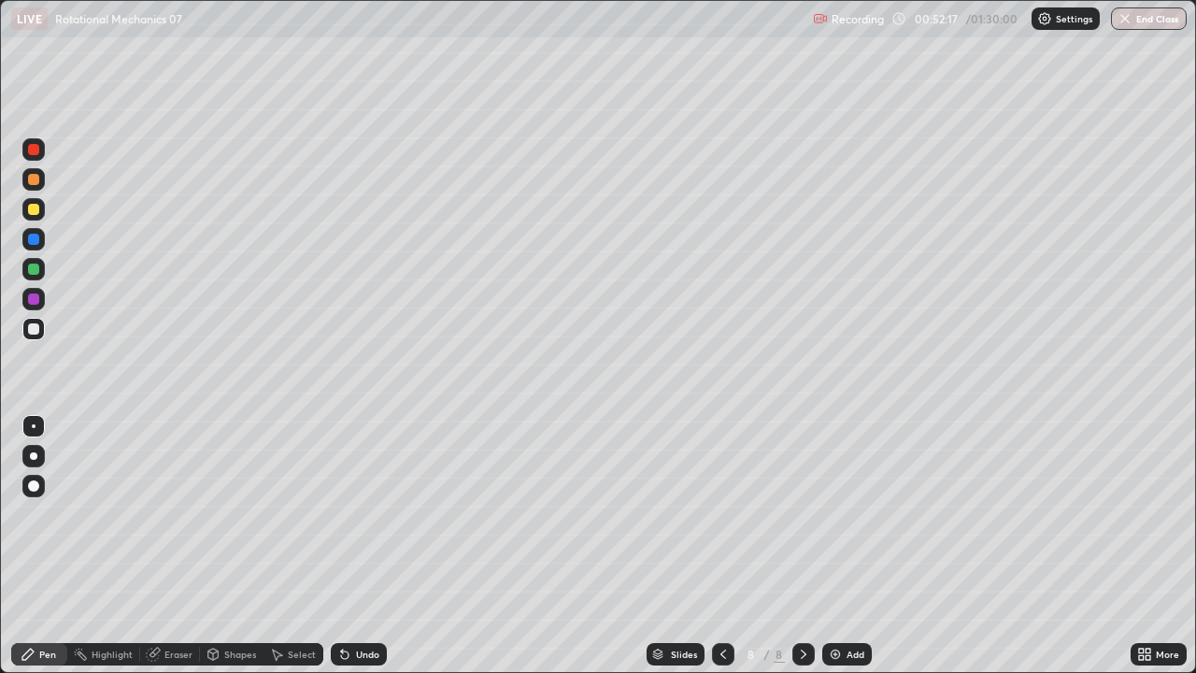
click at [350, 514] on div "Undo" at bounding box center [359, 654] width 56 height 22
click at [844, 514] on div "Add" at bounding box center [847, 654] width 50 height 22
click at [34, 183] on div at bounding box center [33, 179] width 11 height 11
click at [35, 269] on div at bounding box center [33, 268] width 11 height 11
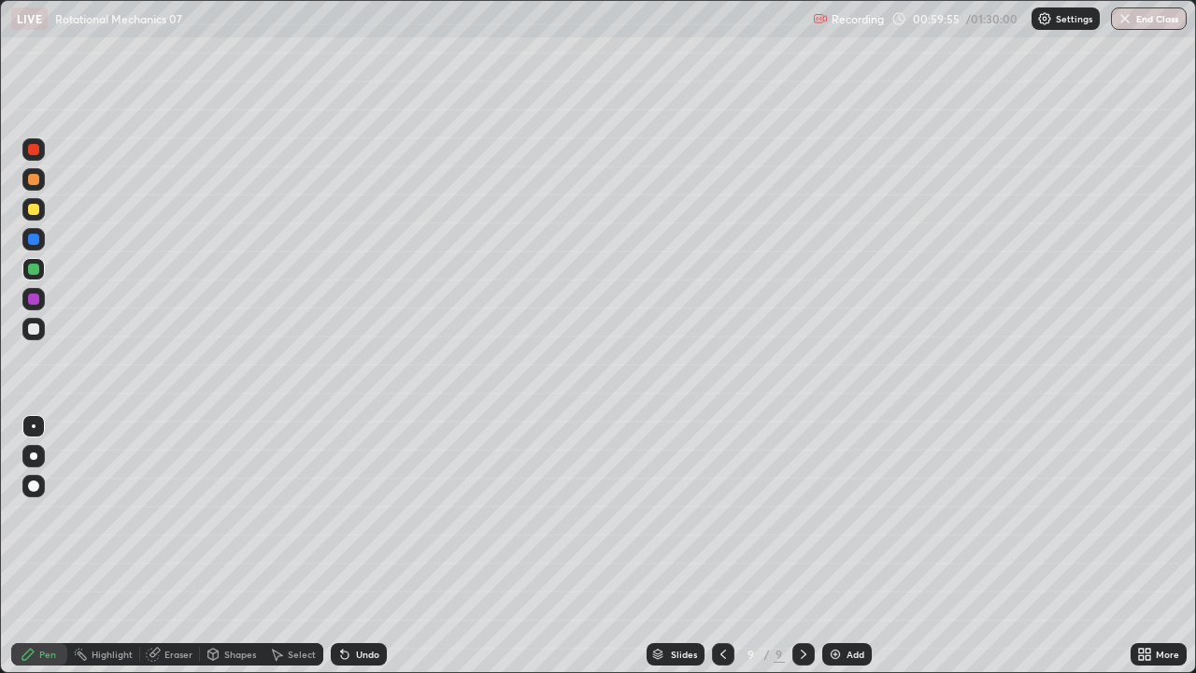
click at [36, 337] on div at bounding box center [33, 329] width 22 height 22
click at [33, 330] on div at bounding box center [33, 328] width 11 height 11
click at [371, 514] on div "Undo" at bounding box center [359, 654] width 56 height 22
click at [366, 514] on div "Undo" at bounding box center [367, 653] width 23 height 9
click at [364, 514] on div "Undo" at bounding box center [367, 653] width 23 height 9
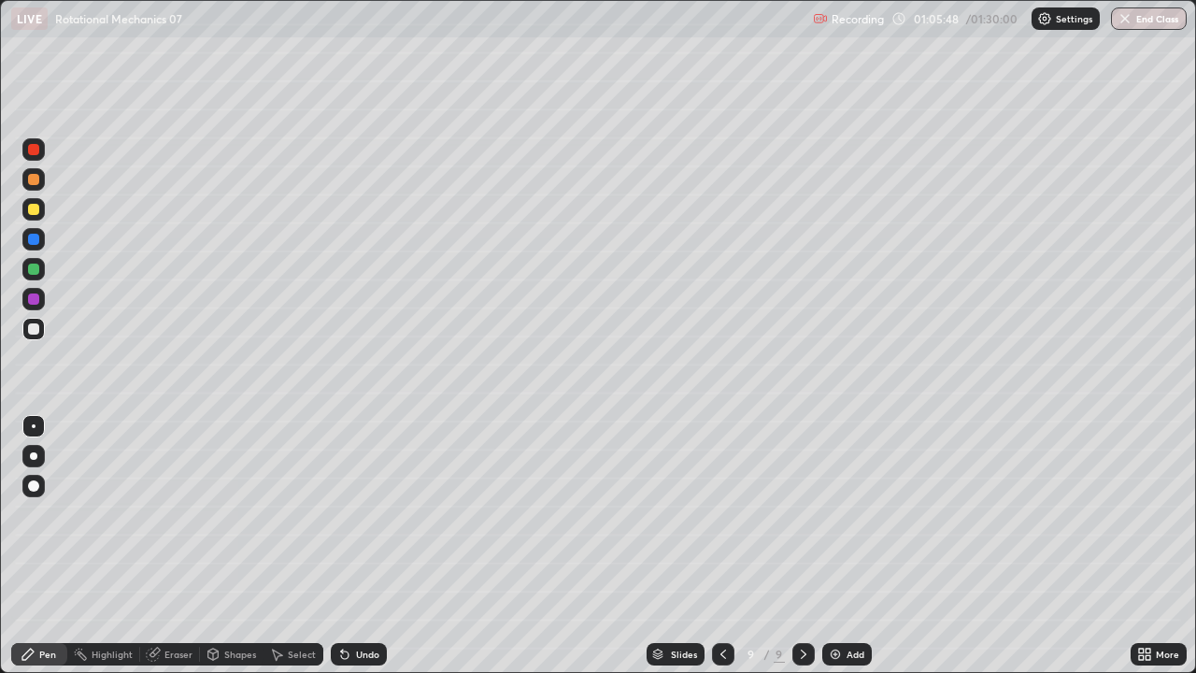
click at [363, 514] on div "Undo" at bounding box center [359, 654] width 56 height 22
click at [361, 514] on div "Undo" at bounding box center [359, 654] width 56 height 22
click at [346, 514] on icon at bounding box center [344, 654] width 7 height 7
click at [847, 514] on div "Add" at bounding box center [855, 653] width 18 height 9
click at [25, 187] on div at bounding box center [33, 179] width 22 height 22
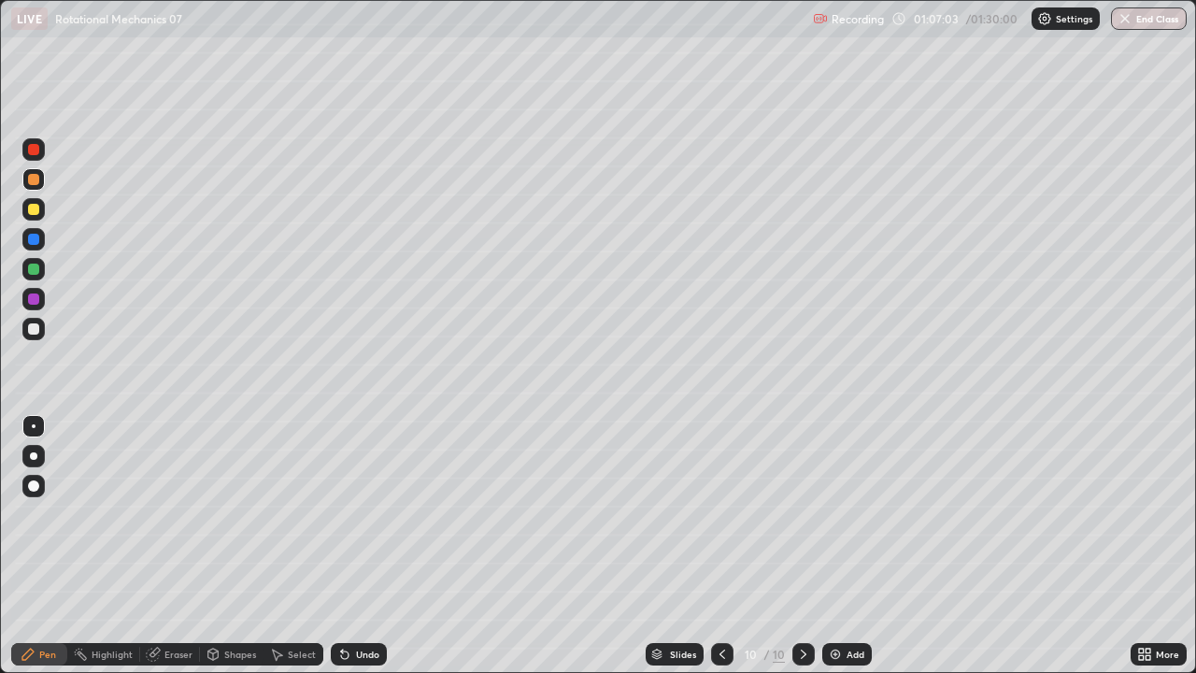
click at [365, 514] on div "Undo" at bounding box center [359, 654] width 56 height 22
click at [363, 514] on div "Undo" at bounding box center [367, 653] width 23 height 9
click at [361, 514] on div "Undo" at bounding box center [359, 654] width 56 height 22
click at [221, 514] on div "Shapes" at bounding box center [232, 654] width 64 height 22
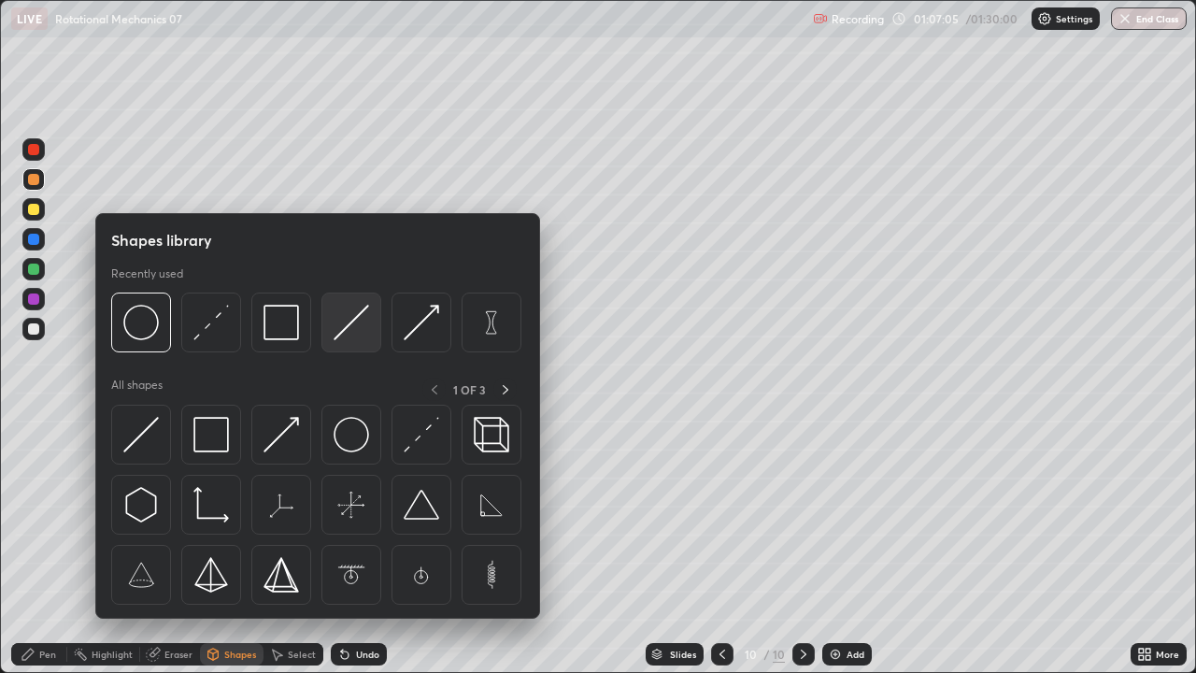
click at [378, 328] on div at bounding box center [351, 322] width 60 height 60
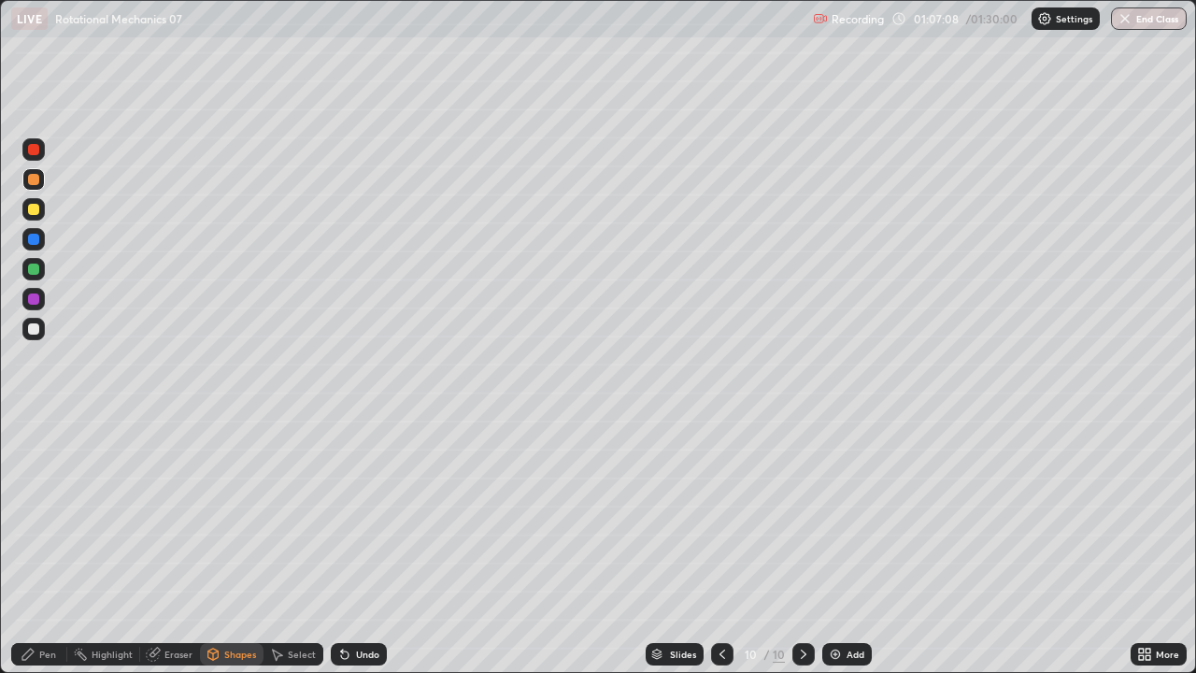
click at [39, 514] on div "Pen" at bounding box center [47, 653] width 17 height 9
click at [34, 328] on div at bounding box center [33, 328] width 11 height 11
click at [349, 514] on div "Undo" at bounding box center [359, 654] width 56 height 22
click at [350, 514] on div "Undo" at bounding box center [359, 654] width 56 height 22
click at [352, 514] on div "Undo" at bounding box center [359, 654] width 56 height 22
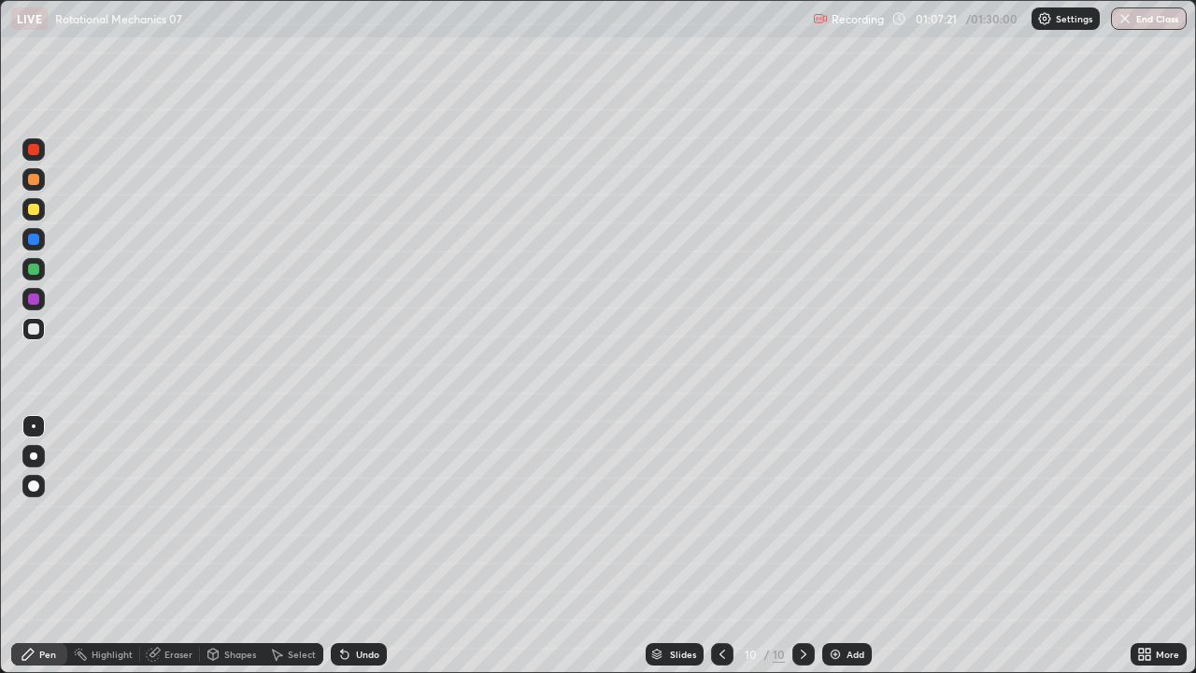
click at [357, 514] on div "Undo" at bounding box center [367, 653] width 23 height 9
click at [366, 514] on div "Undo" at bounding box center [367, 653] width 23 height 9
click at [349, 514] on div "Undo" at bounding box center [359, 654] width 56 height 22
click at [38, 210] on div at bounding box center [33, 209] width 11 height 11
click at [36, 178] on div at bounding box center [33, 179] width 11 height 11
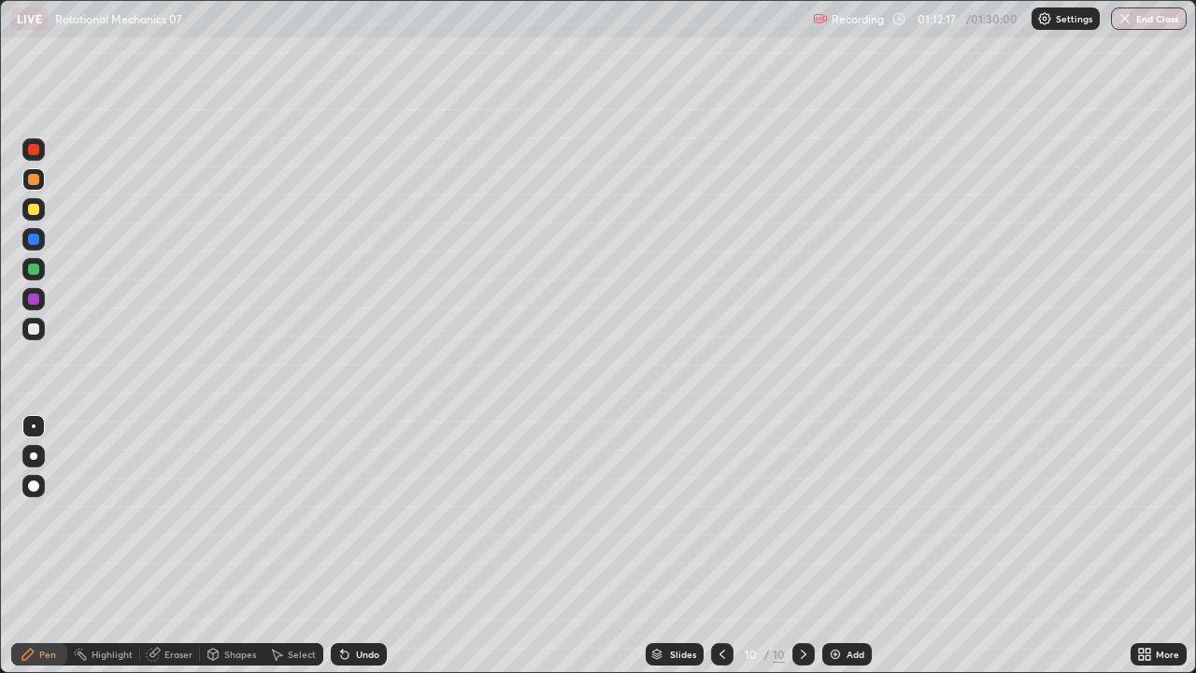
click at [40, 336] on div at bounding box center [33, 329] width 22 height 22
click at [373, 514] on div "Undo" at bounding box center [359, 654] width 56 height 22
click at [34, 186] on div at bounding box center [33, 179] width 22 height 22
click at [35, 333] on div at bounding box center [33, 328] width 11 height 11
click at [854, 514] on div "Add" at bounding box center [847, 654] width 50 height 22
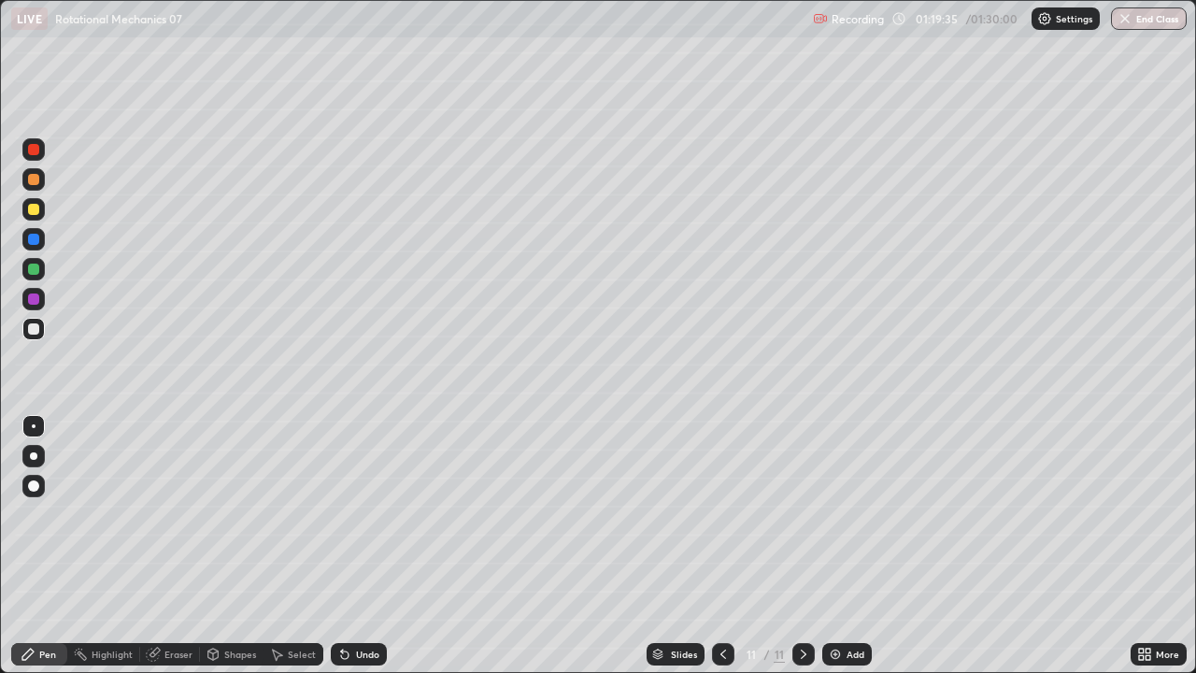
click at [37, 268] on div at bounding box center [33, 268] width 11 height 11
click at [211, 514] on icon at bounding box center [213, 652] width 10 height 3
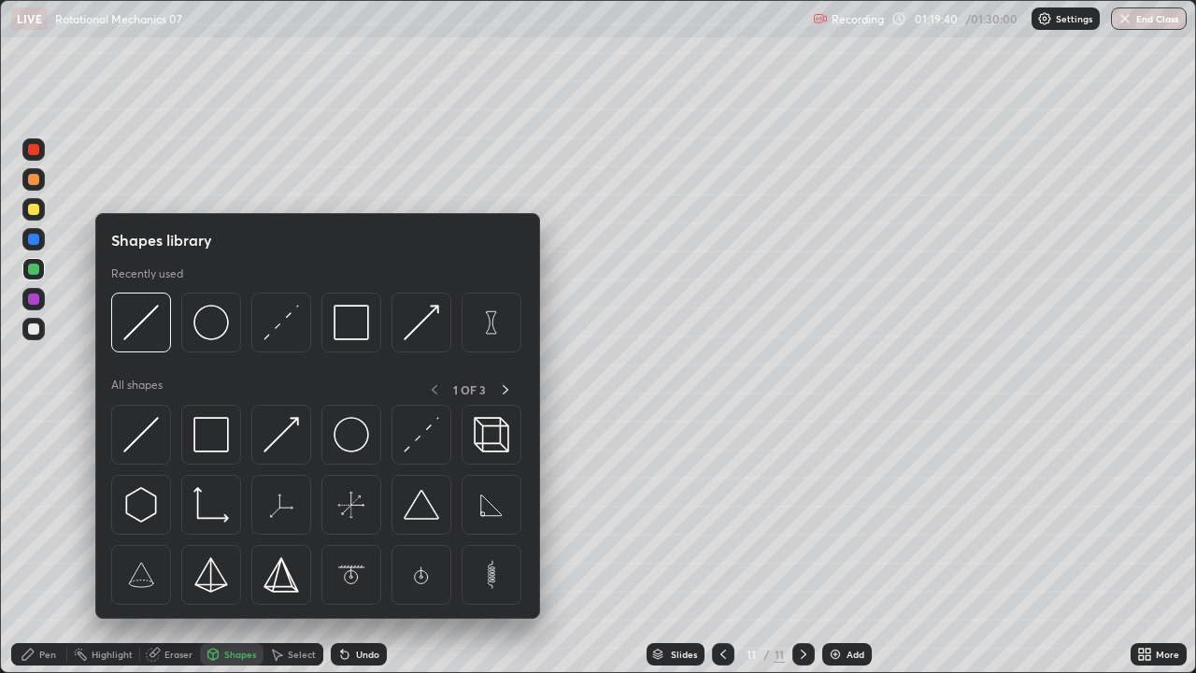
click at [145, 338] on img at bounding box center [141, 323] width 36 height 36
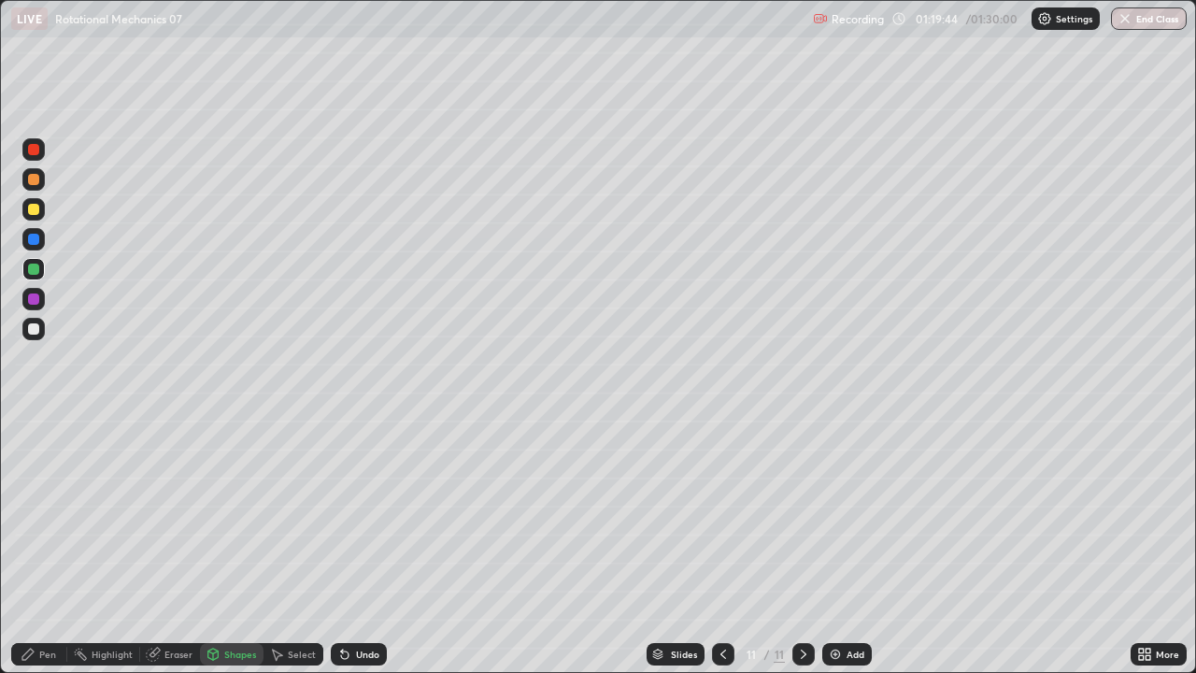
click at [26, 514] on icon at bounding box center [27, 653] width 11 height 11
click at [38, 214] on div at bounding box center [33, 209] width 22 height 22
click at [37, 331] on div at bounding box center [33, 328] width 11 height 11
click at [179, 514] on div "Eraser" at bounding box center [178, 653] width 28 height 9
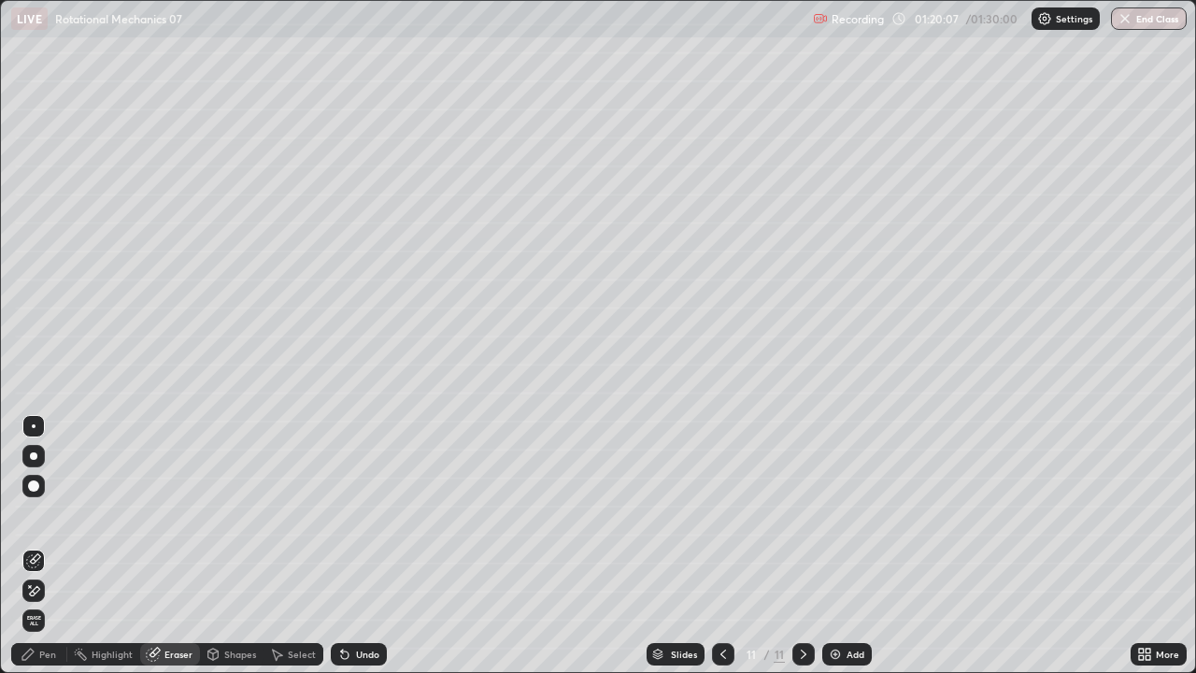
click at [35, 514] on icon at bounding box center [28, 654] width 15 height 15
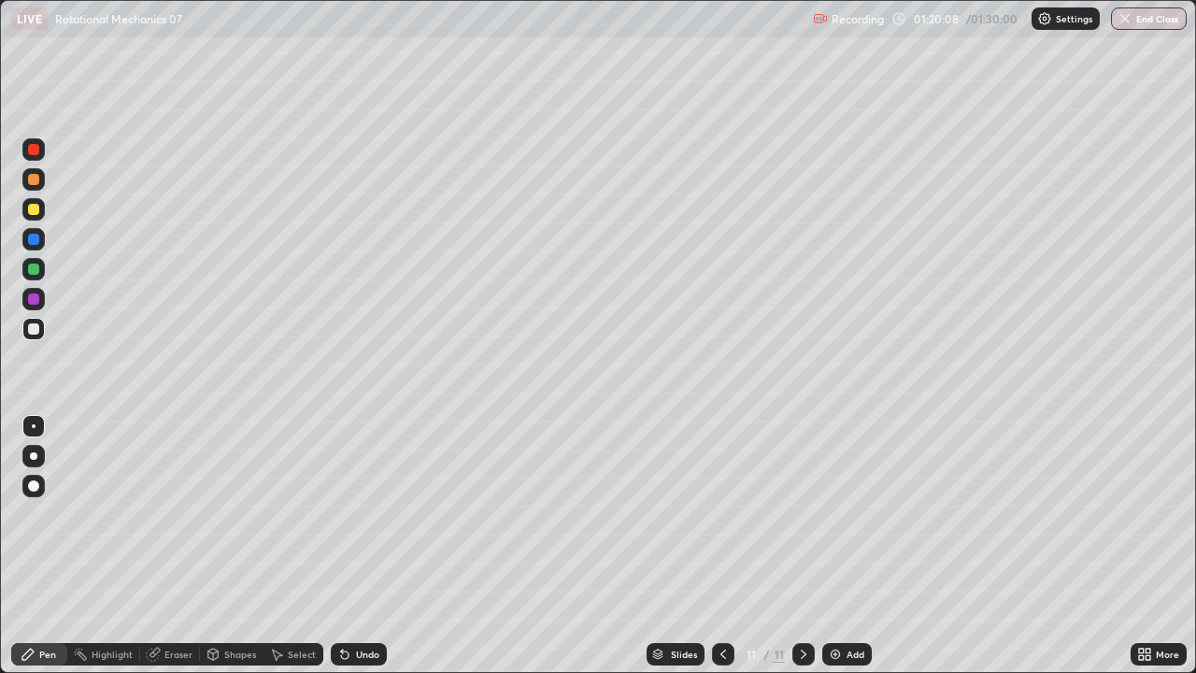
click at [48, 155] on div at bounding box center [34, 150] width 30 height 30
click at [47, 172] on div at bounding box center [34, 179] width 30 height 30
click at [43, 183] on div at bounding box center [33, 179] width 22 height 22
click at [35, 327] on div at bounding box center [33, 328] width 11 height 11
click at [301, 514] on div "Select" at bounding box center [302, 653] width 28 height 9
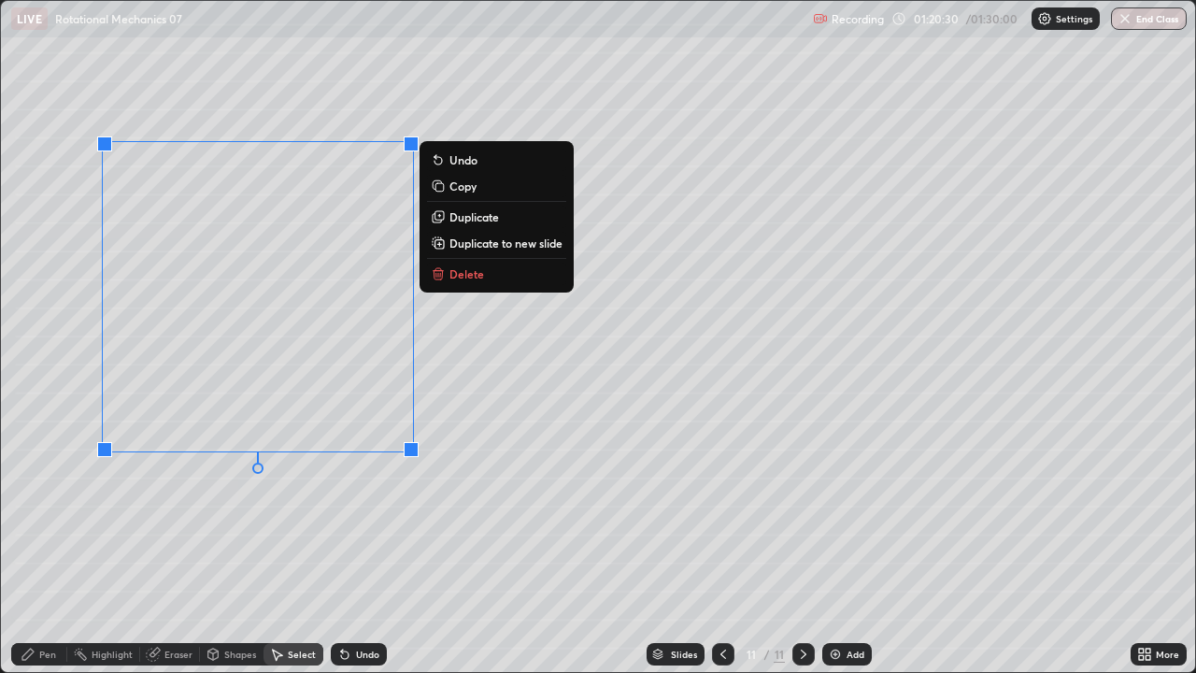
click at [40, 514] on div "Pen" at bounding box center [39, 654] width 56 height 22
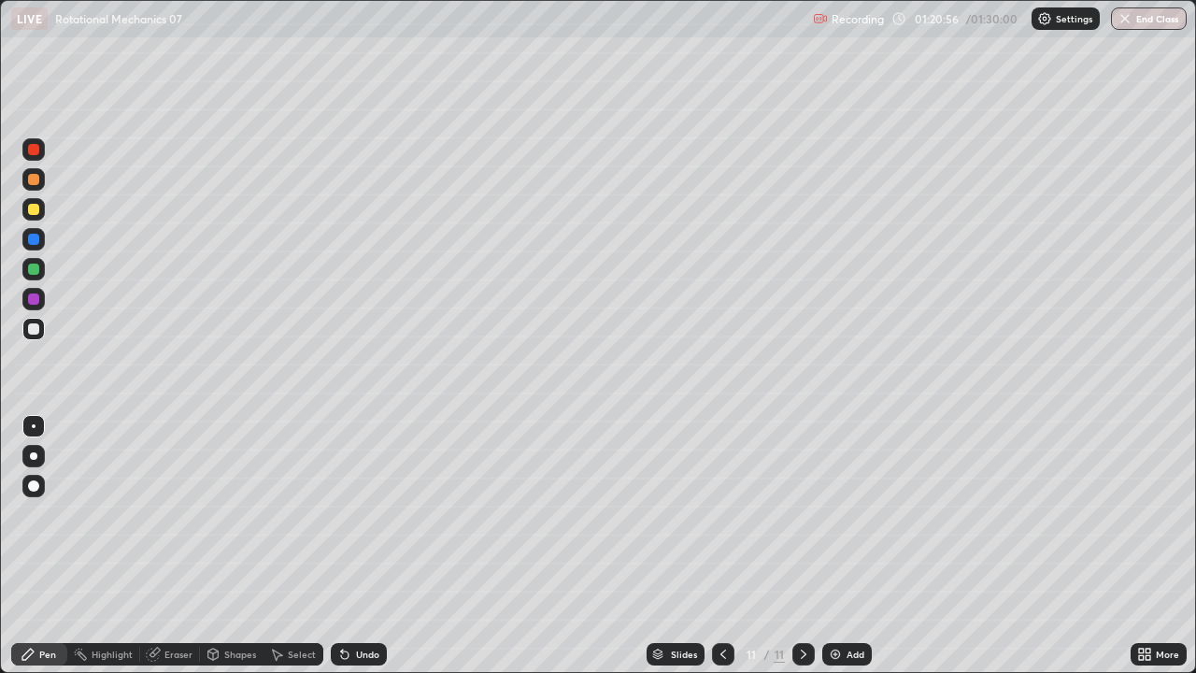
click at [350, 514] on div "Undo" at bounding box center [359, 654] width 56 height 22
click at [359, 514] on div "Undo" at bounding box center [367, 653] width 23 height 9
click at [357, 514] on div "Undo" at bounding box center [367, 653] width 23 height 9
click at [38, 263] on div at bounding box center [33, 269] width 22 height 22
click at [40, 210] on div at bounding box center [33, 209] width 22 height 22
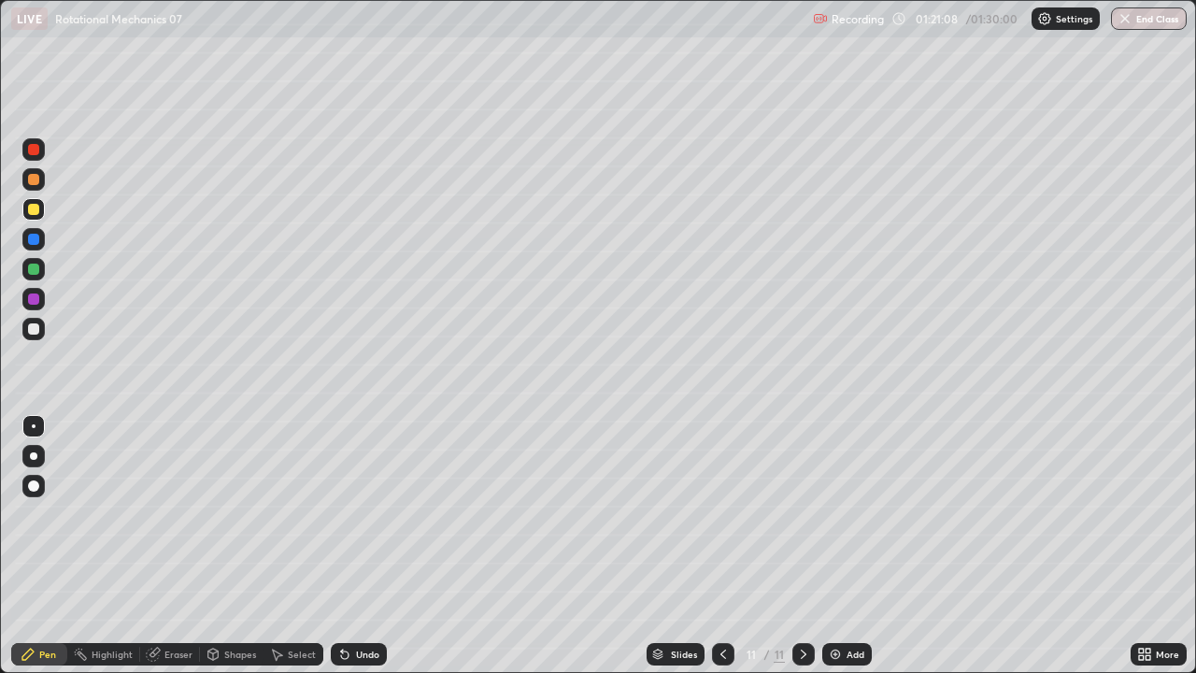
click at [33, 270] on div at bounding box center [33, 268] width 11 height 11
click at [34, 332] on div at bounding box center [33, 328] width 11 height 11
click at [32, 209] on div at bounding box center [33, 209] width 11 height 11
click at [37, 327] on div at bounding box center [33, 328] width 11 height 11
click at [38, 271] on div at bounding box center [33, 268] width 11 height 11
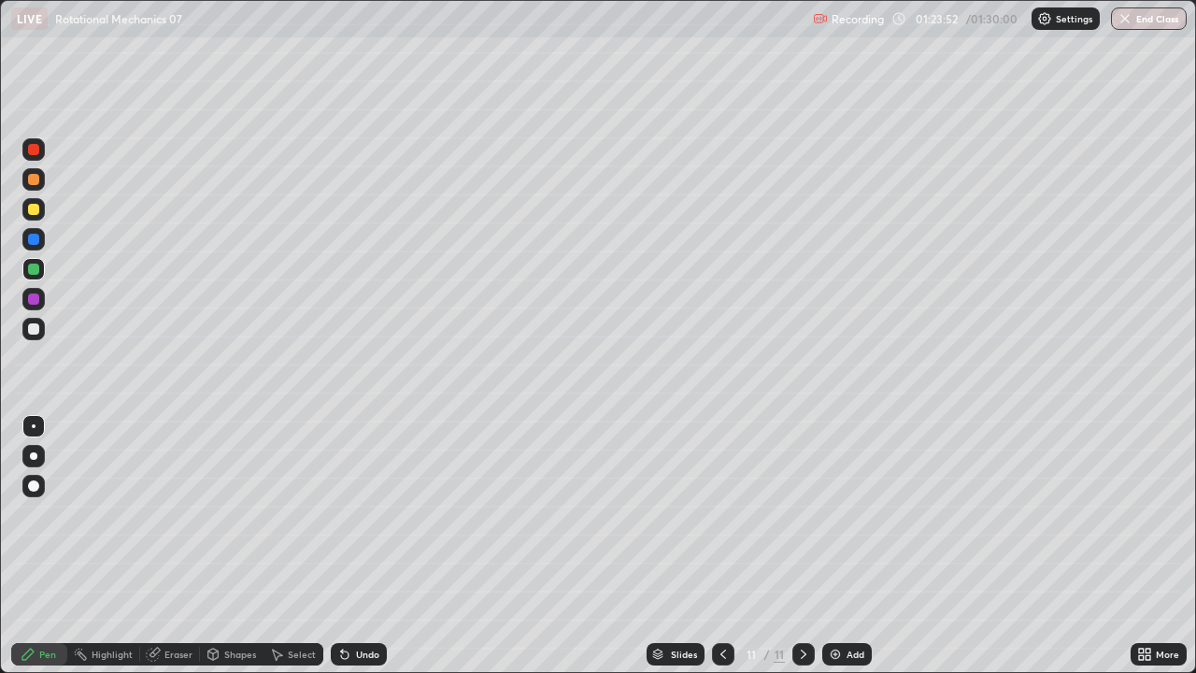
click at [347, 514] on icon at bounding box center [344, 654] width 15 height 15
click at [34, 335] on div at bounding box center [33, 329] width 22 height 22
click at [356, 514] on div "Undo" at bounding box center [367, 653] width 23 height 9
click at [350, 514] on div "Undo" at bounding box center [359, 654] width 56 height 22
click at [361, 514] on div "Undo" at bounding box center [359, 654] width 56 height 22
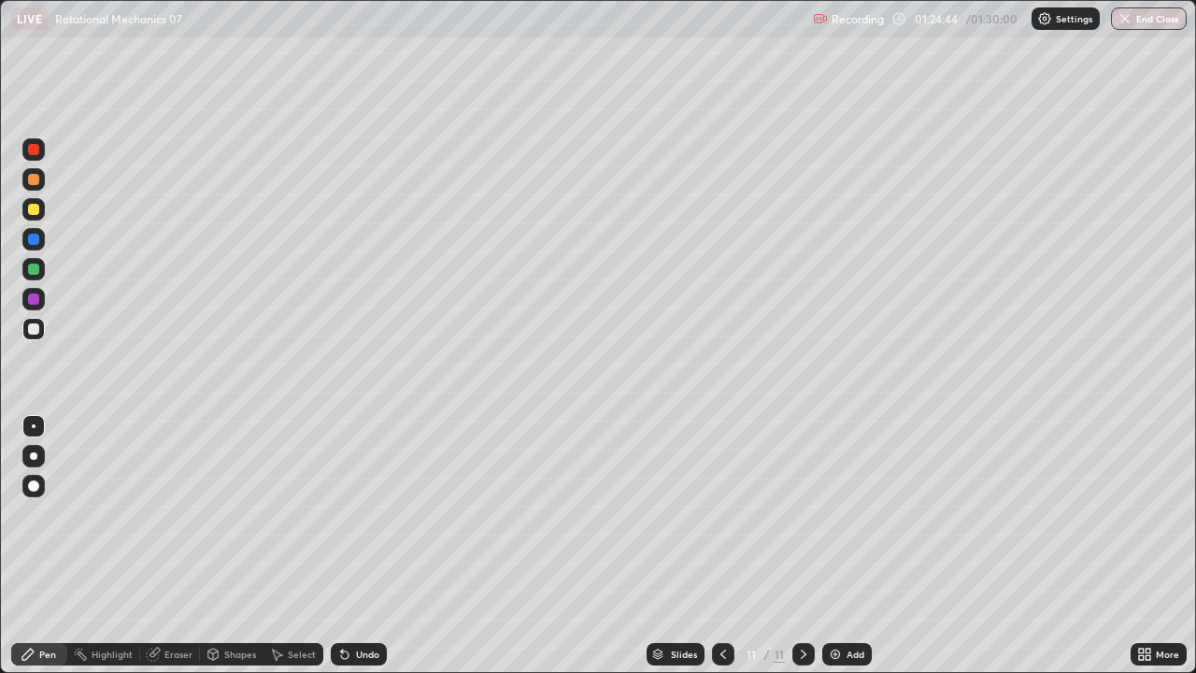
click at [359, 514] on div "Undo" at bounding box center [359, 654] width 56 height 22
click at [354, 514] on div "Undo" at bounding box center [359, 654] width 56 height 22
click at [24, 271] on div at bounding box center [33, 269] width 22 height 22
click at [341, 514] on icon at bounding box center [344, 654] width 7 height 7
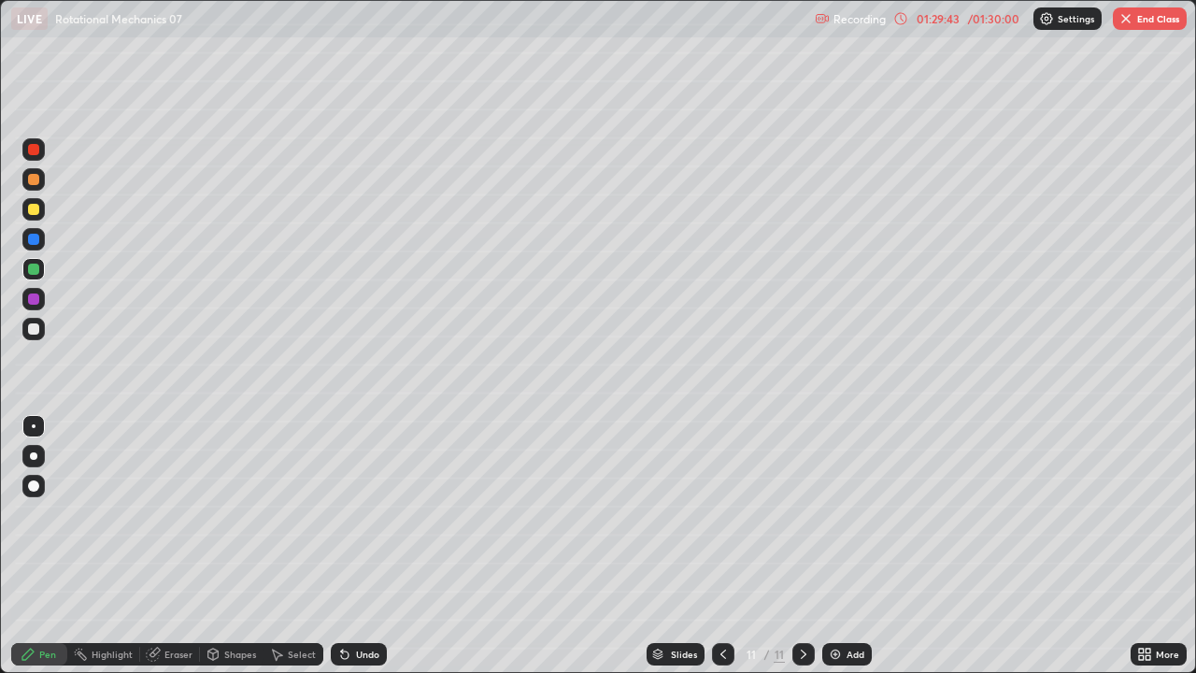
click at [721, 514] on icon at bounding box center [723, 654] width 15 height 15
click at [802, 514] on icon at bounding box center [803, 654] width 15 height 15
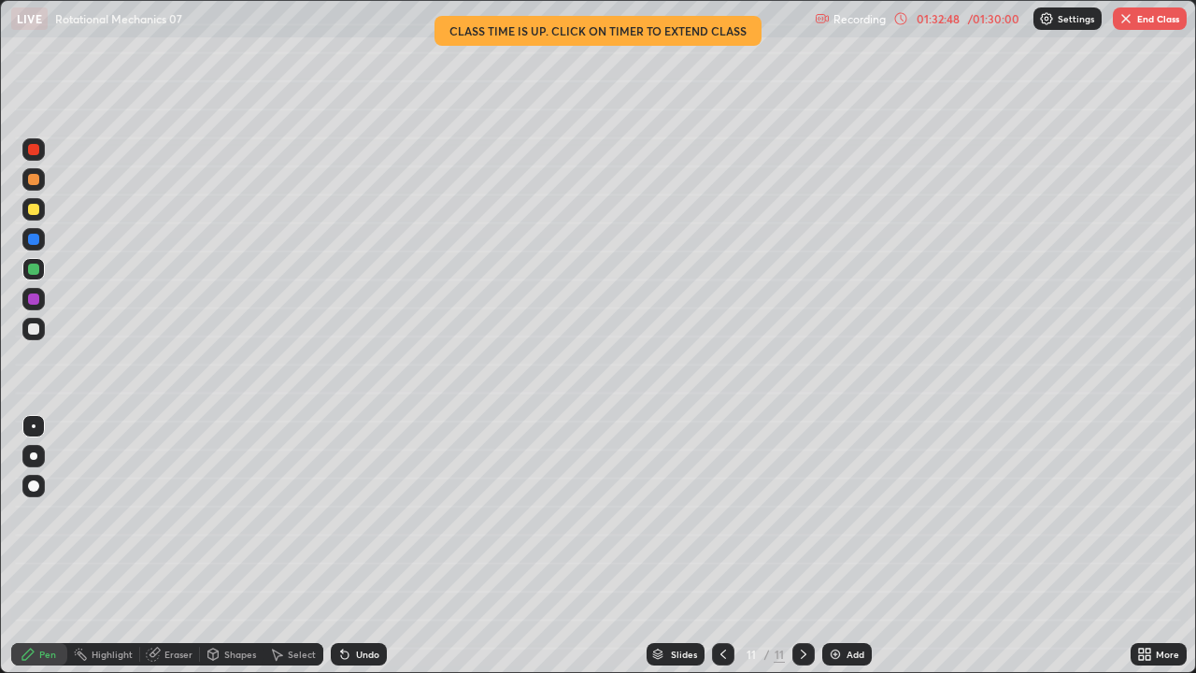
click at [1143, 19] on button "End Class" at bounding box center [1150, 18] width 74 height 22
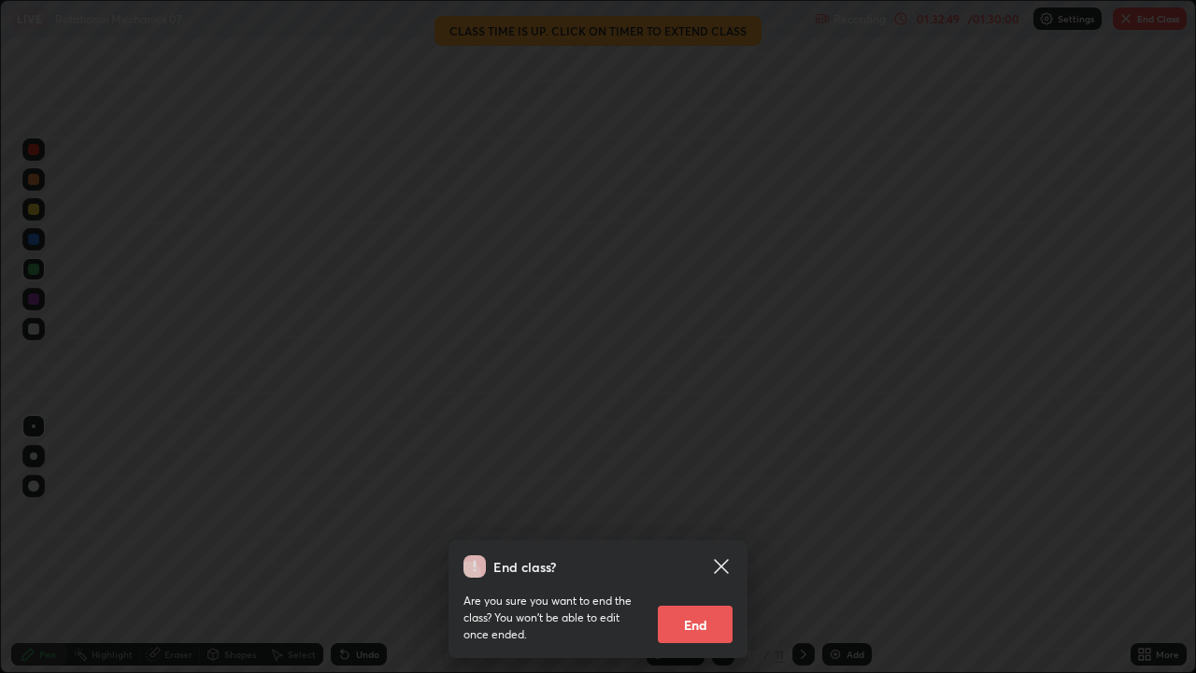
click at [694, 514] on button "End" at bounding box center [695, 623] width 75 height 37
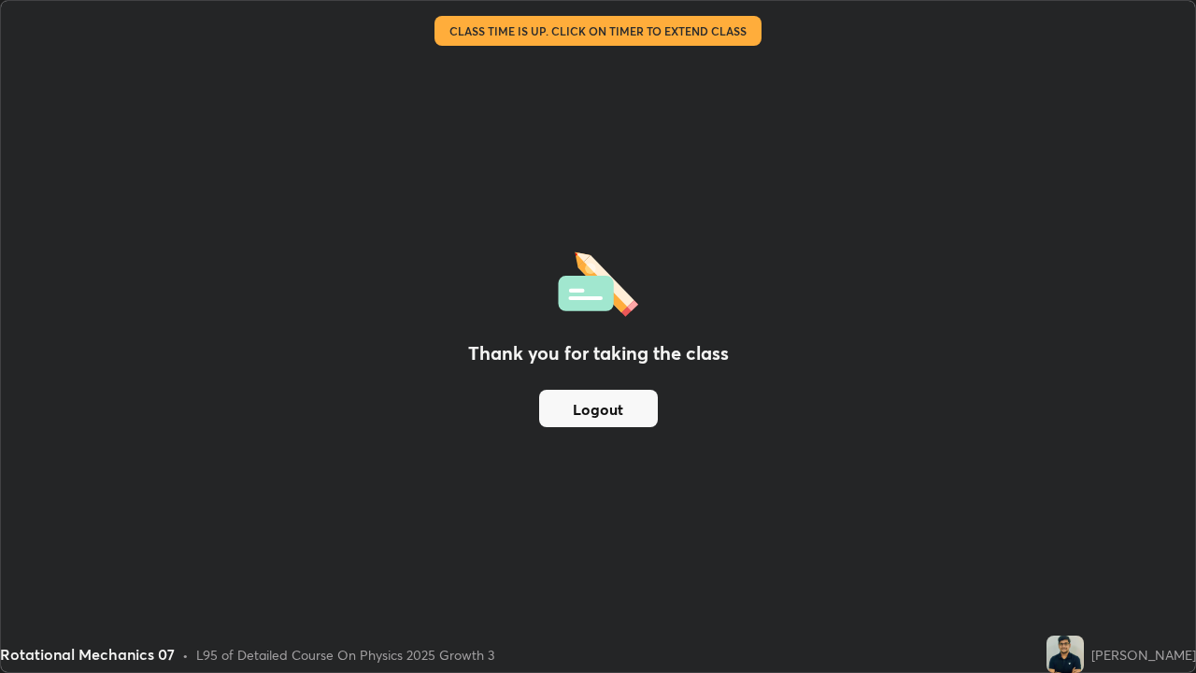
click at [355, 237] on div "Thank you for taking the class Logout" at bounding box center [598, 336] width 1194 height 671
click at [459, 125] on div "Thank you for taking the class Logout" at bounding box center [598, 336] width 1194 height 671
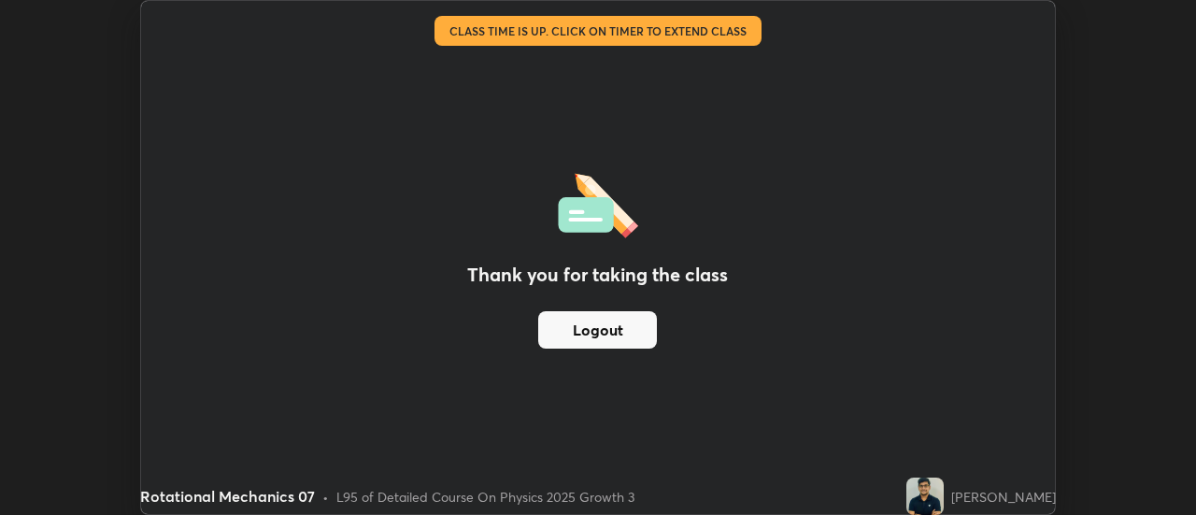
scroll to position [92914, 92233]
